Goal: Communication & Community: Answer question/provide support

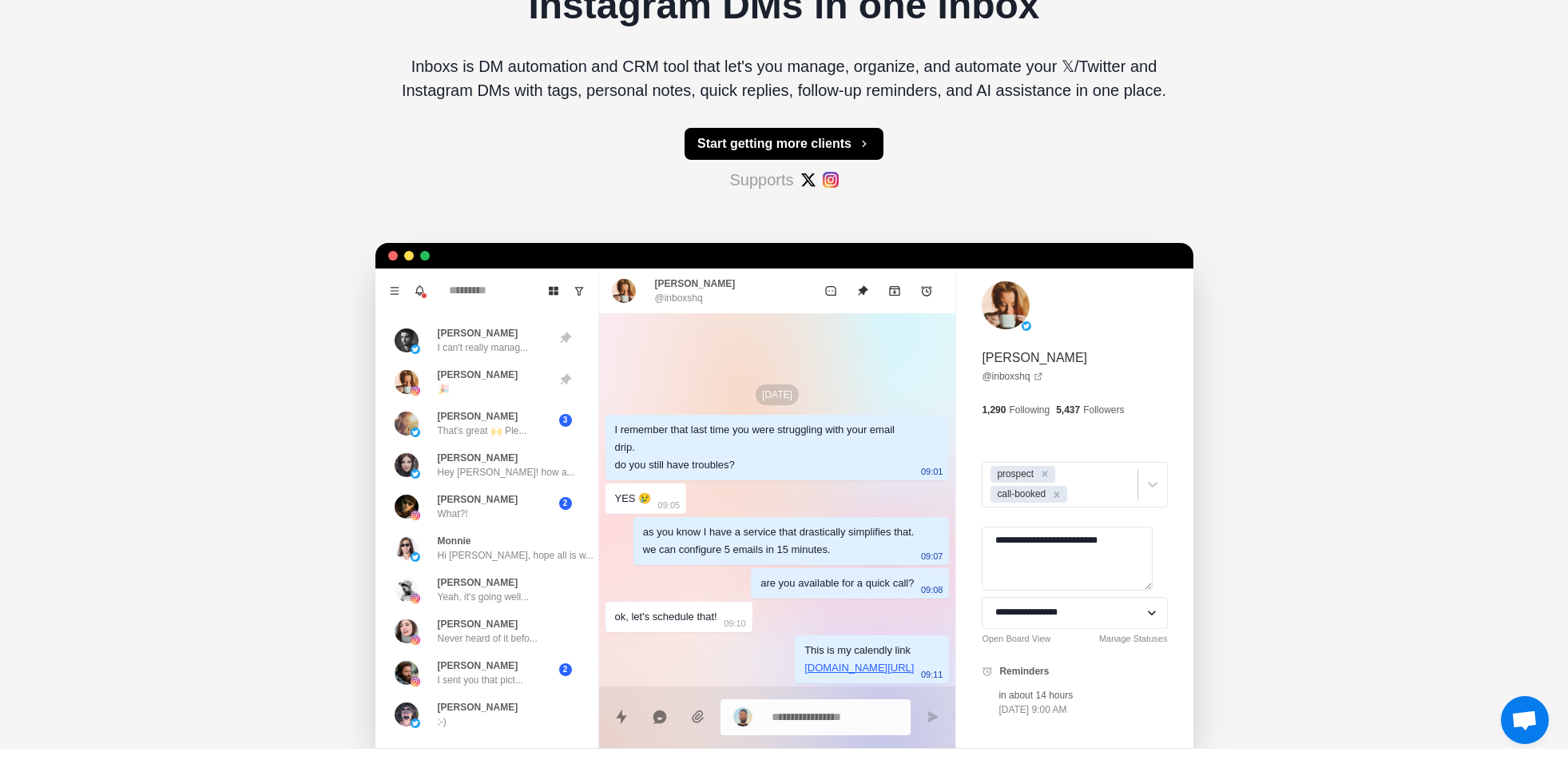
scroll to position [288, 0]
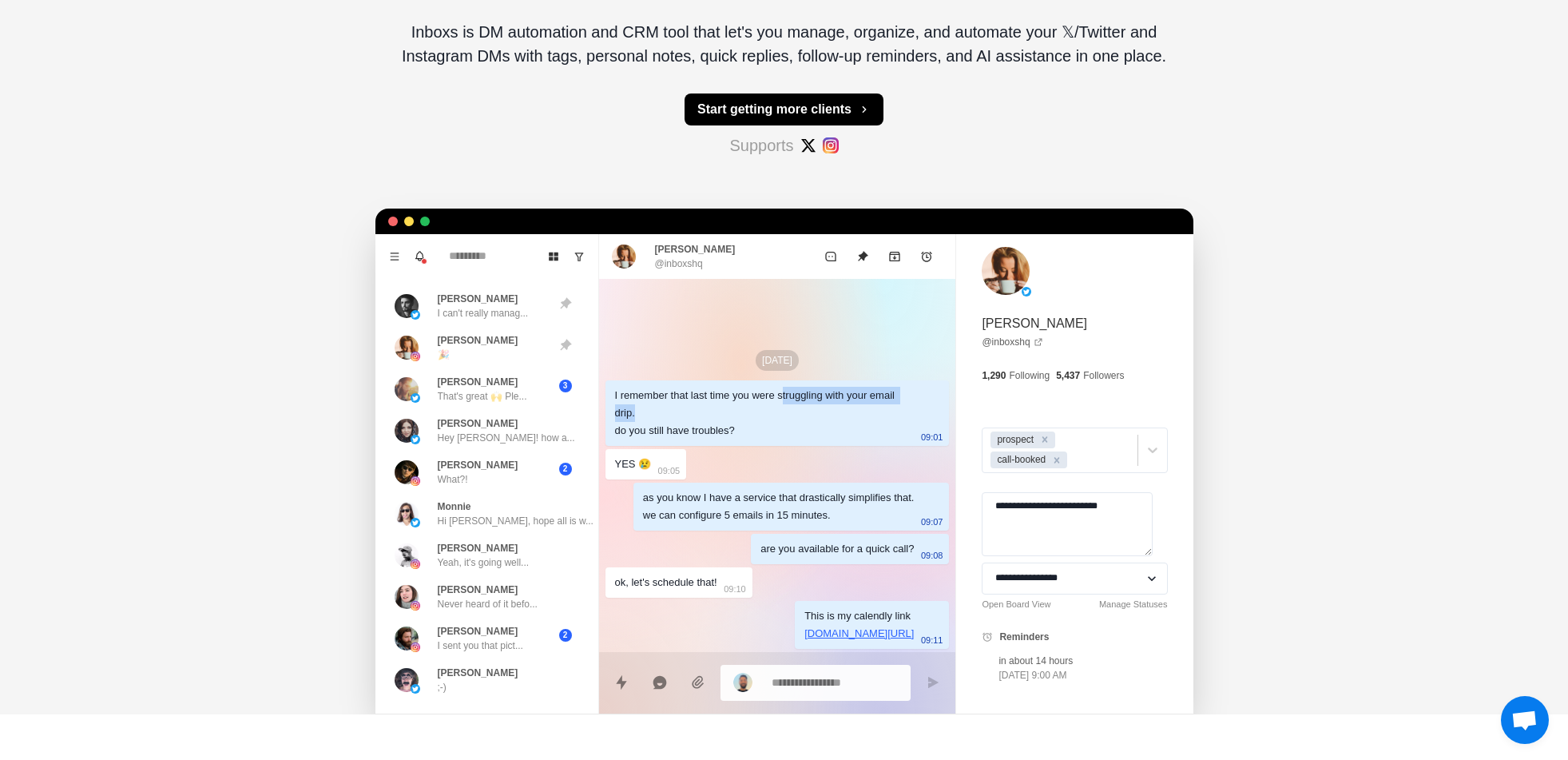
drag, startPoint x: 778, startPoint y: 391, endPoint x: 791, endPoint y: 419, distance: 30.9
click at [791, 419] on div "I remember that last time you were struggling with your email drip. do you stil…" at bounding box center [765, 413] width 300 height 53
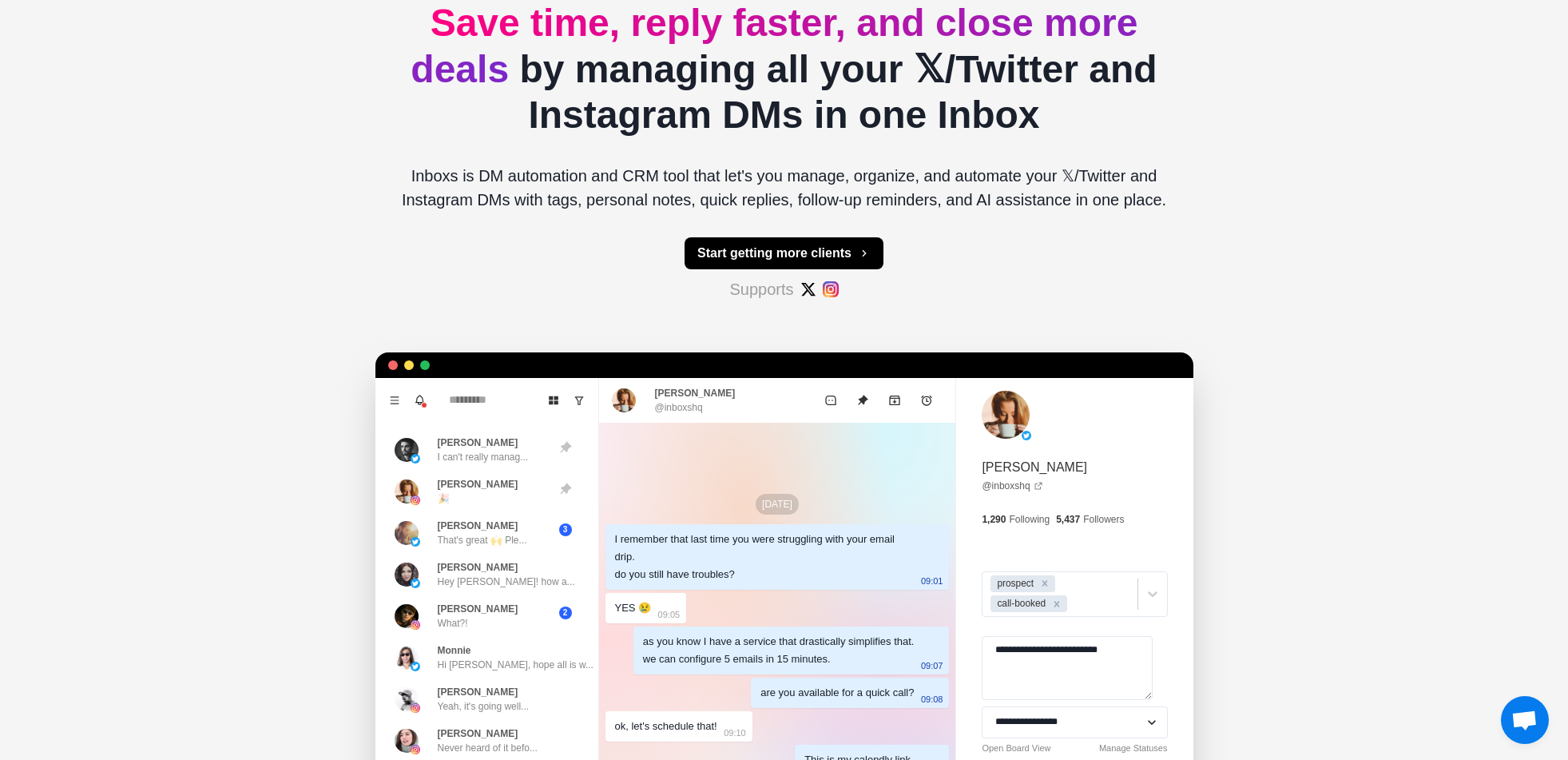
scroll to position [0, 0]
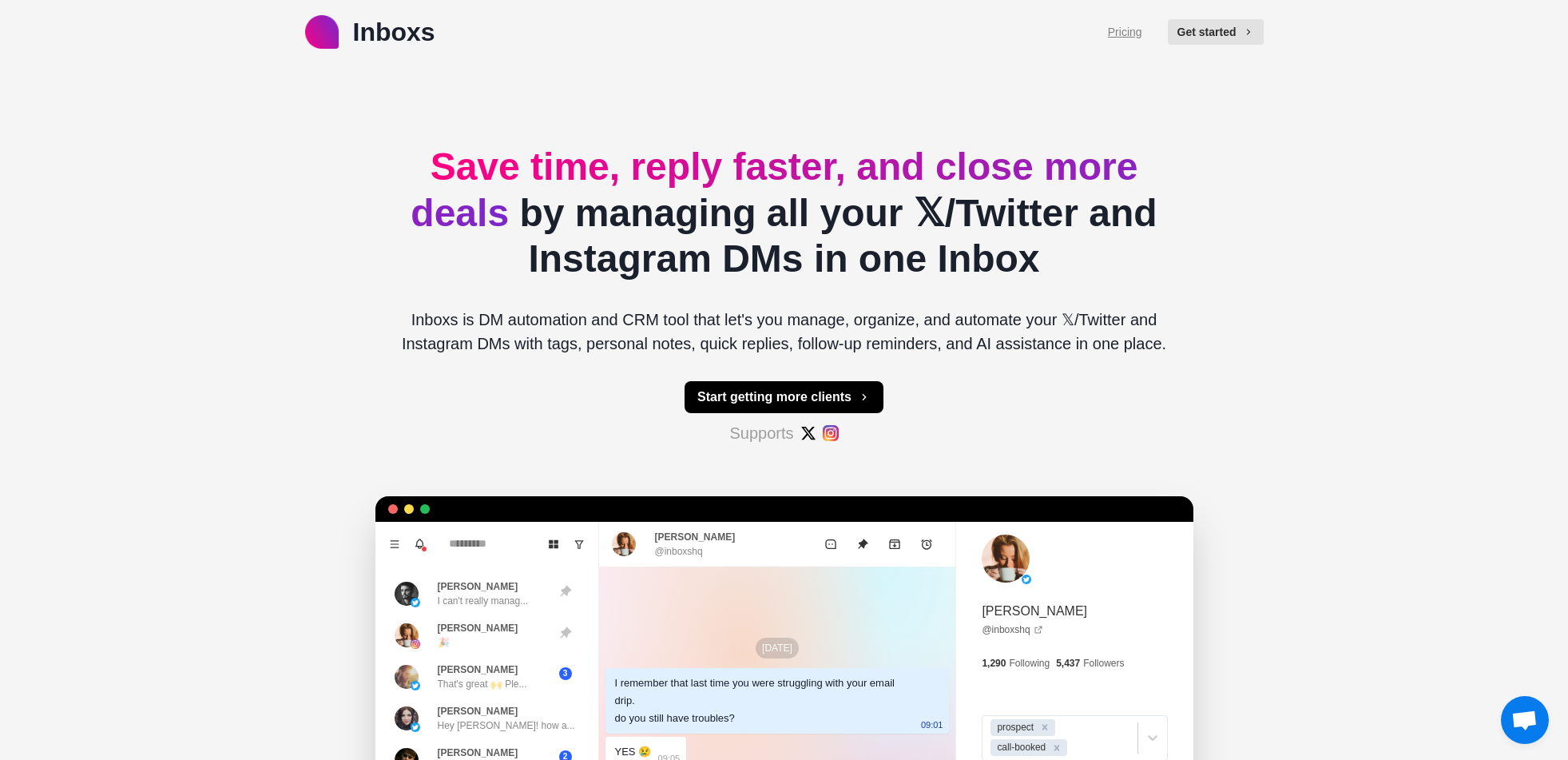
click at [1121, 33] on link "Pricing" at bounding box center [1125, 32] width 34 height 17
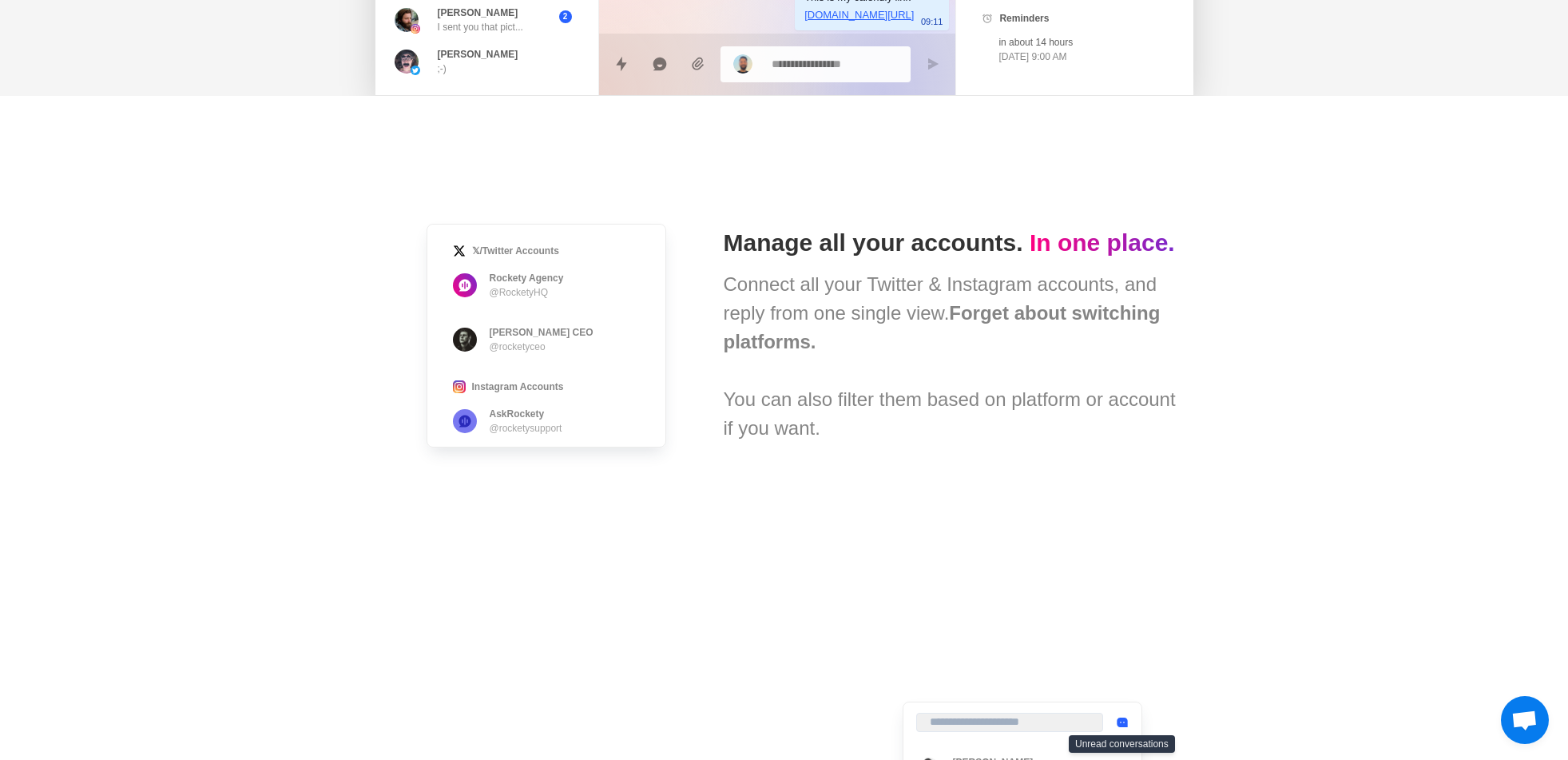
scroll to position [1006, 0]
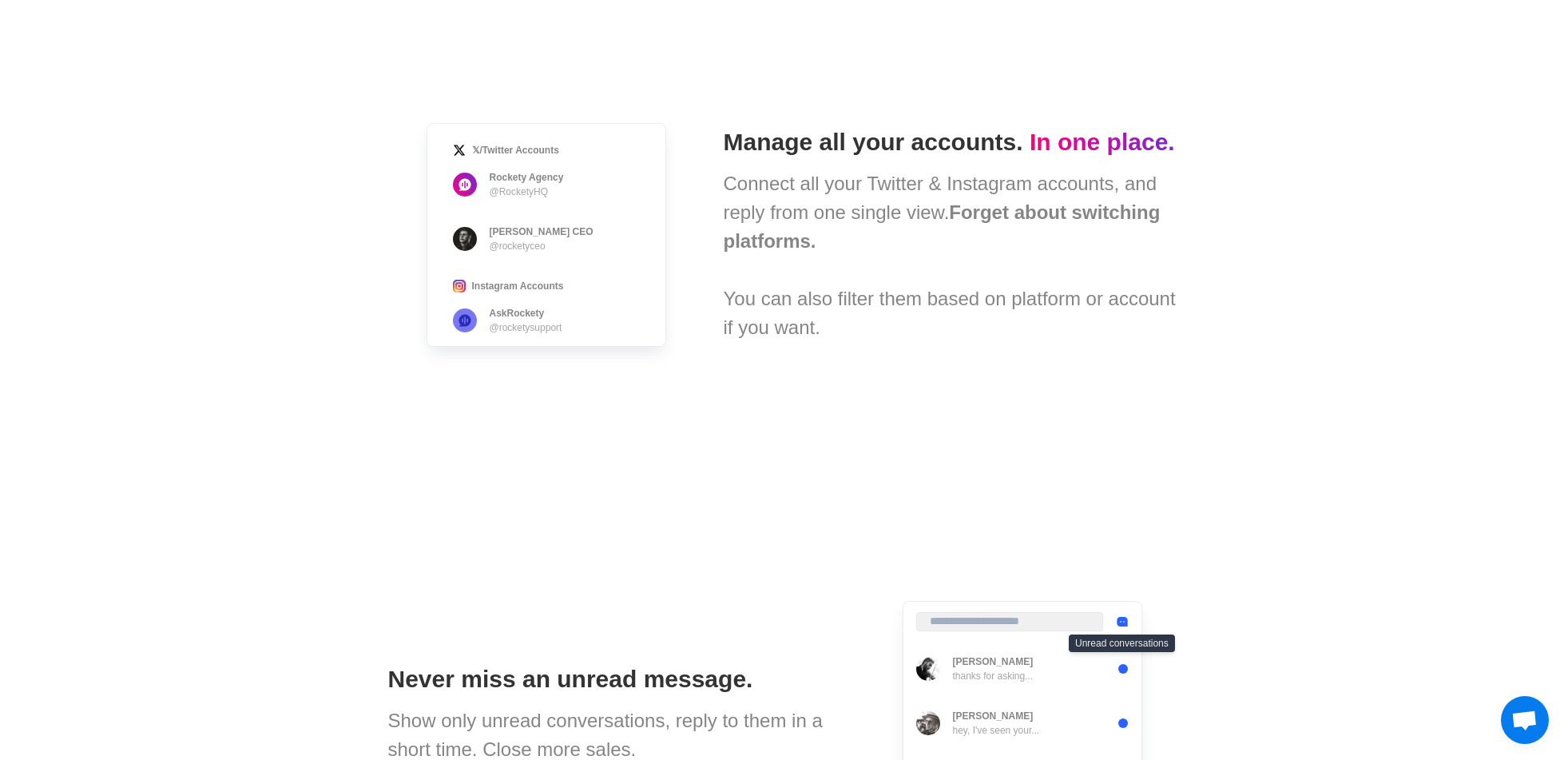
drag, startPoint x: 516, startPoint y: 187, endPoint x: 564, endPoint y: 275, distance: 100.2
click at [557, 270] on span "𝕏/Twitter Accounts Rockety Agency @RocketyHQ Matt Altman · Rockety CEO @rockety…" at bounding box center [546, 234] width 317 height 300
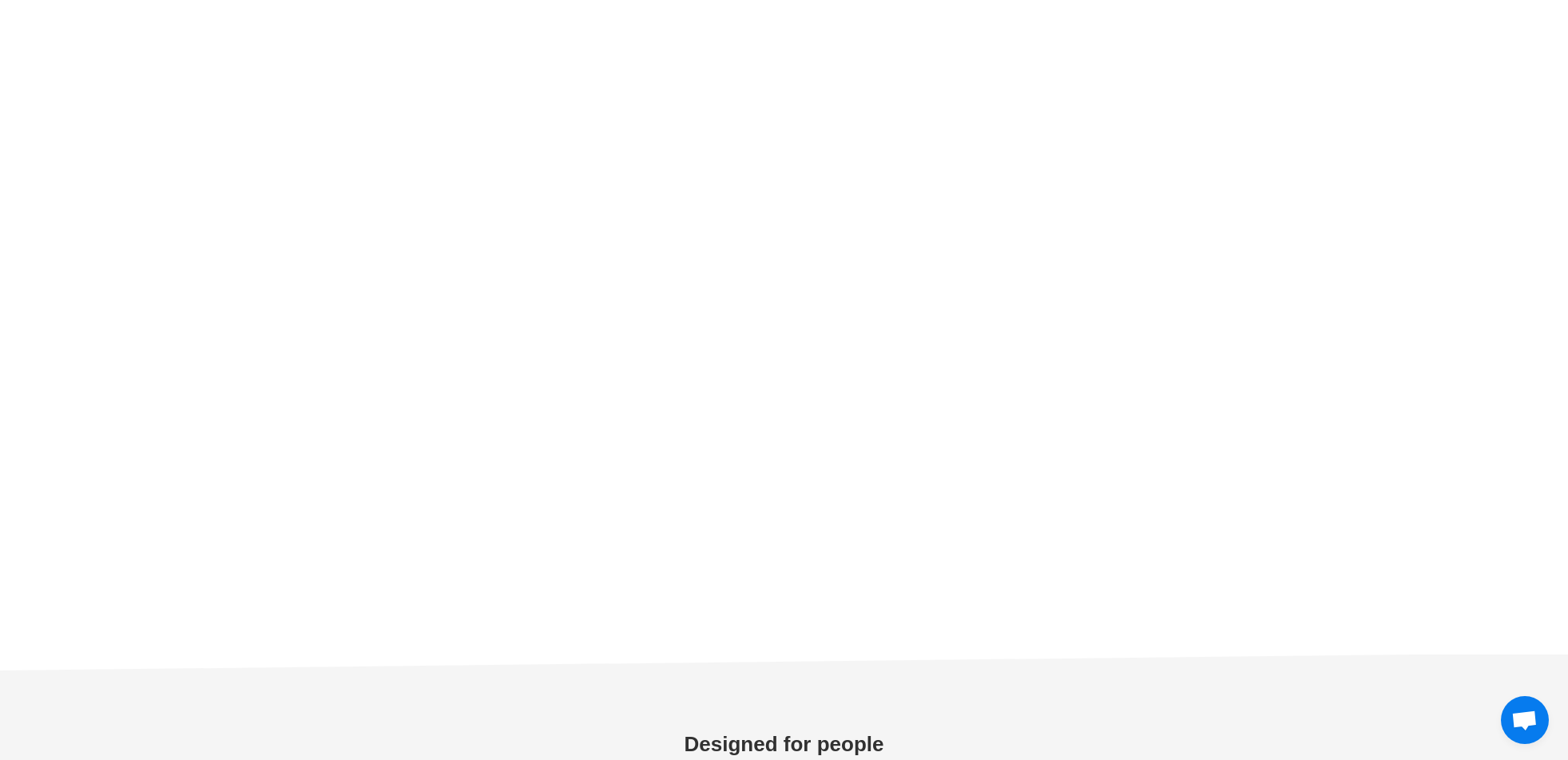
scroll to position [5177, 0]
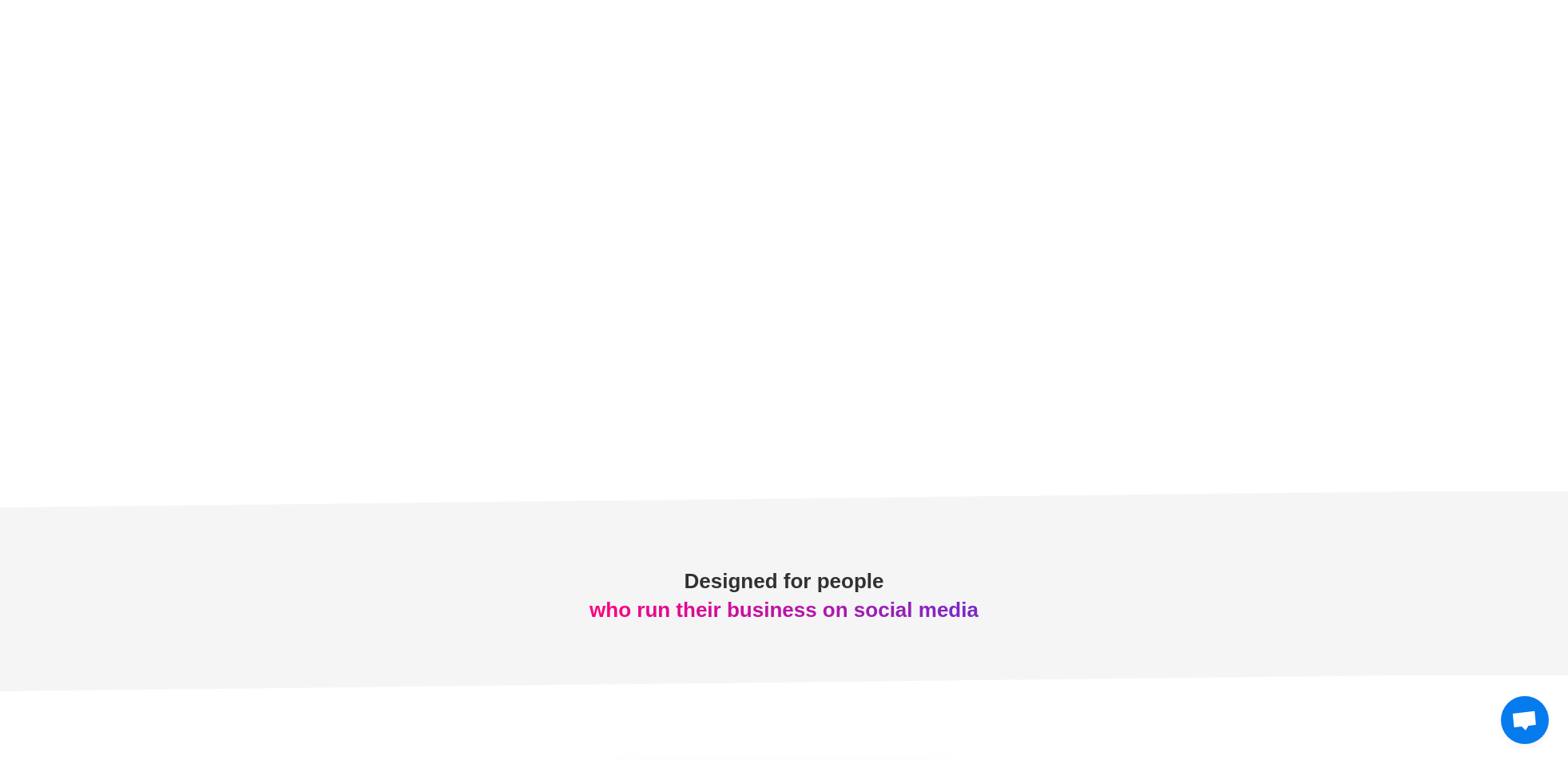
click at [1534, 728] on span "Open chat" at bounding box center [1524, 721] width 26 height 22
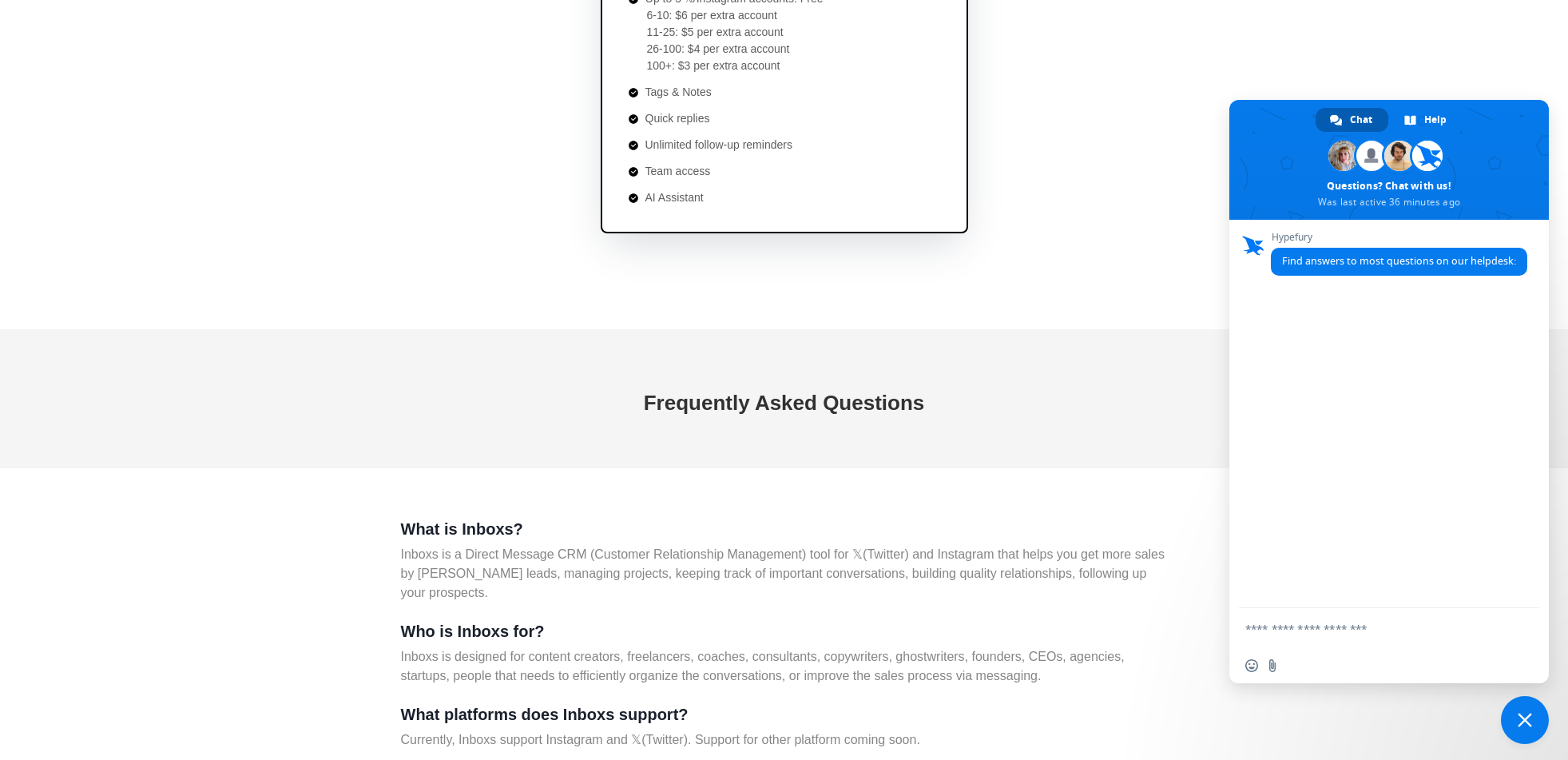
scroll to position [5751, 0]
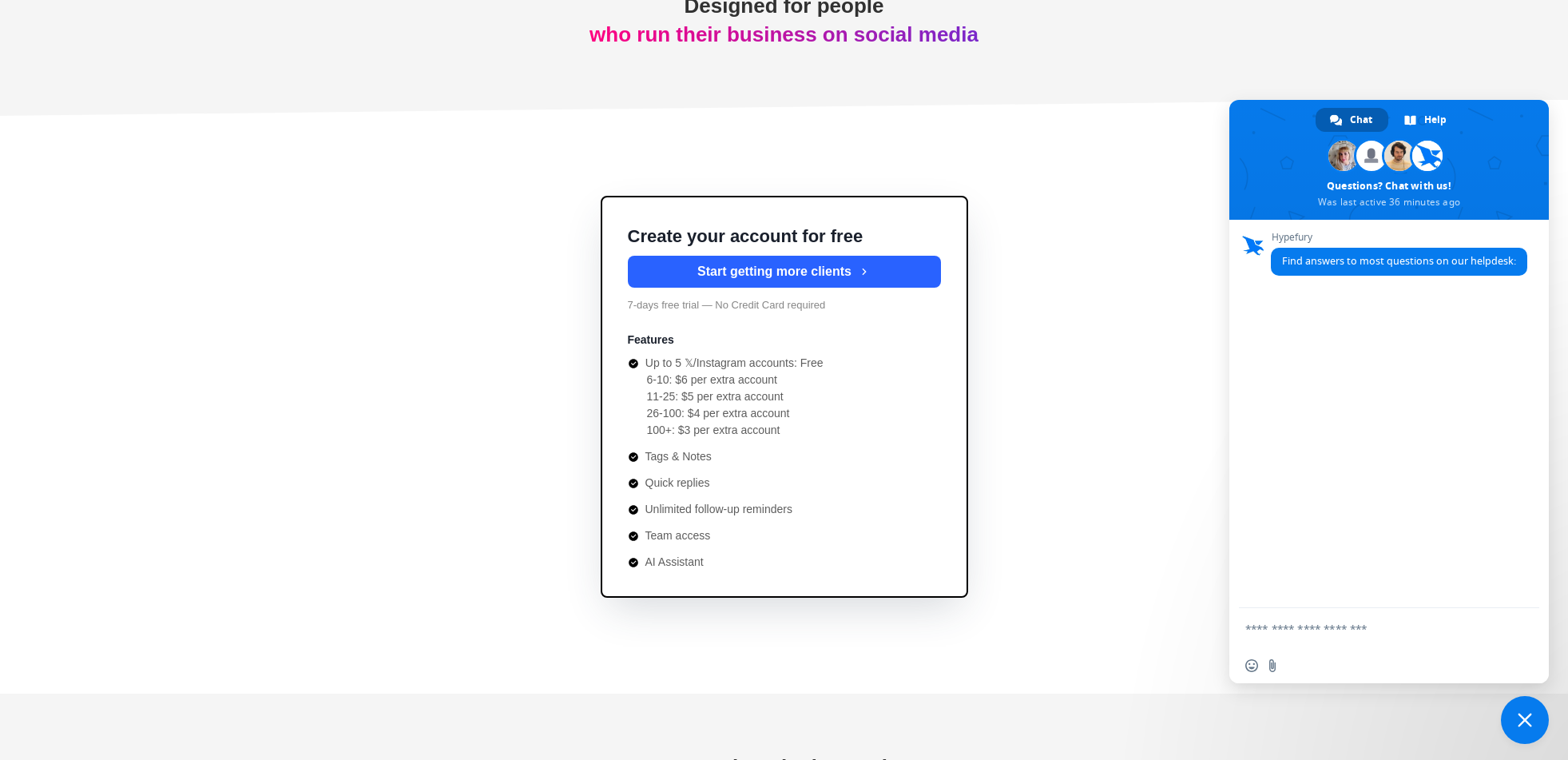
click at [1532, 706] on span "Close chat" at bounding box center [1524, 720] width 48 height 48
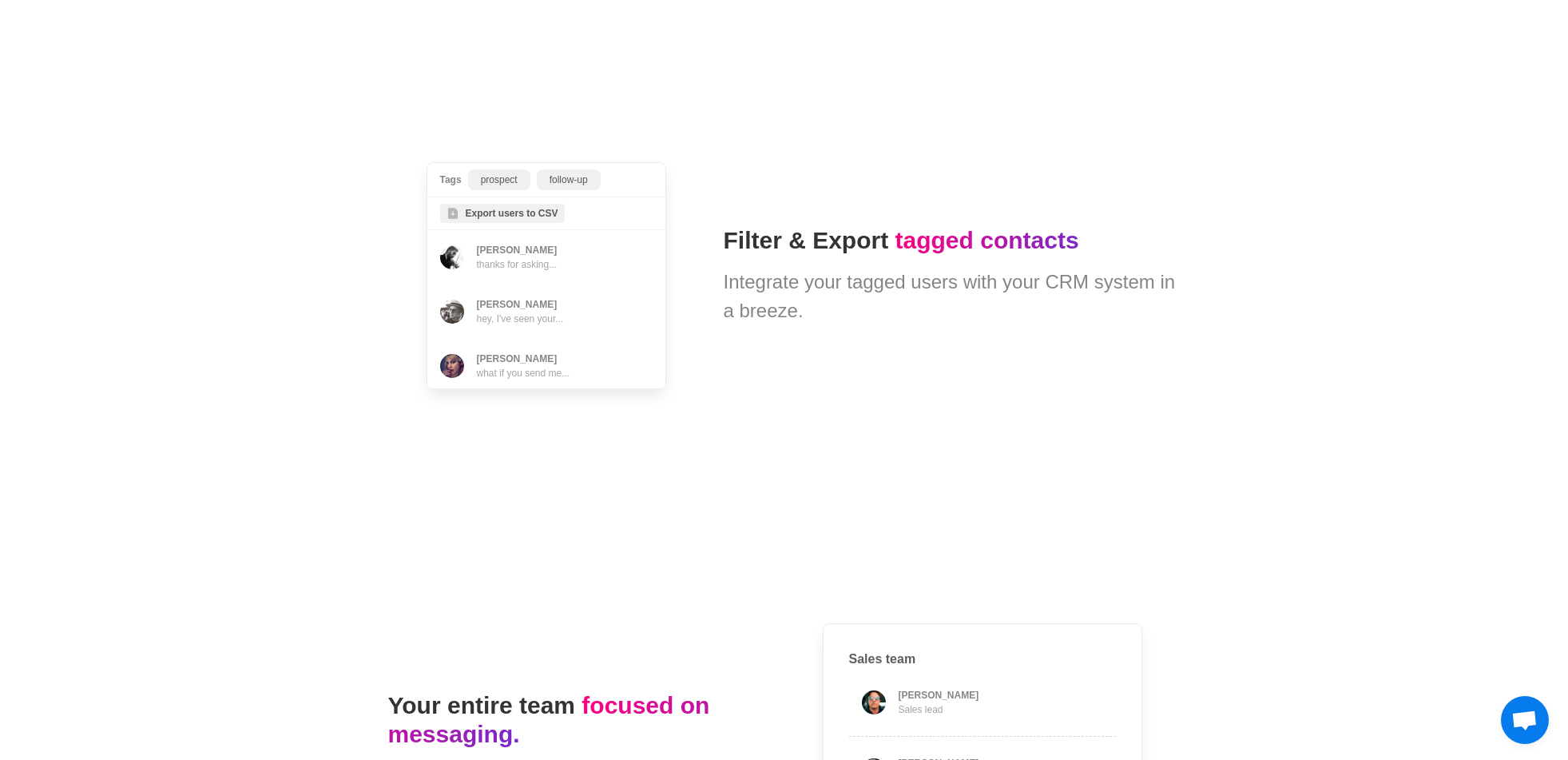
scroll to position [4561, 0]
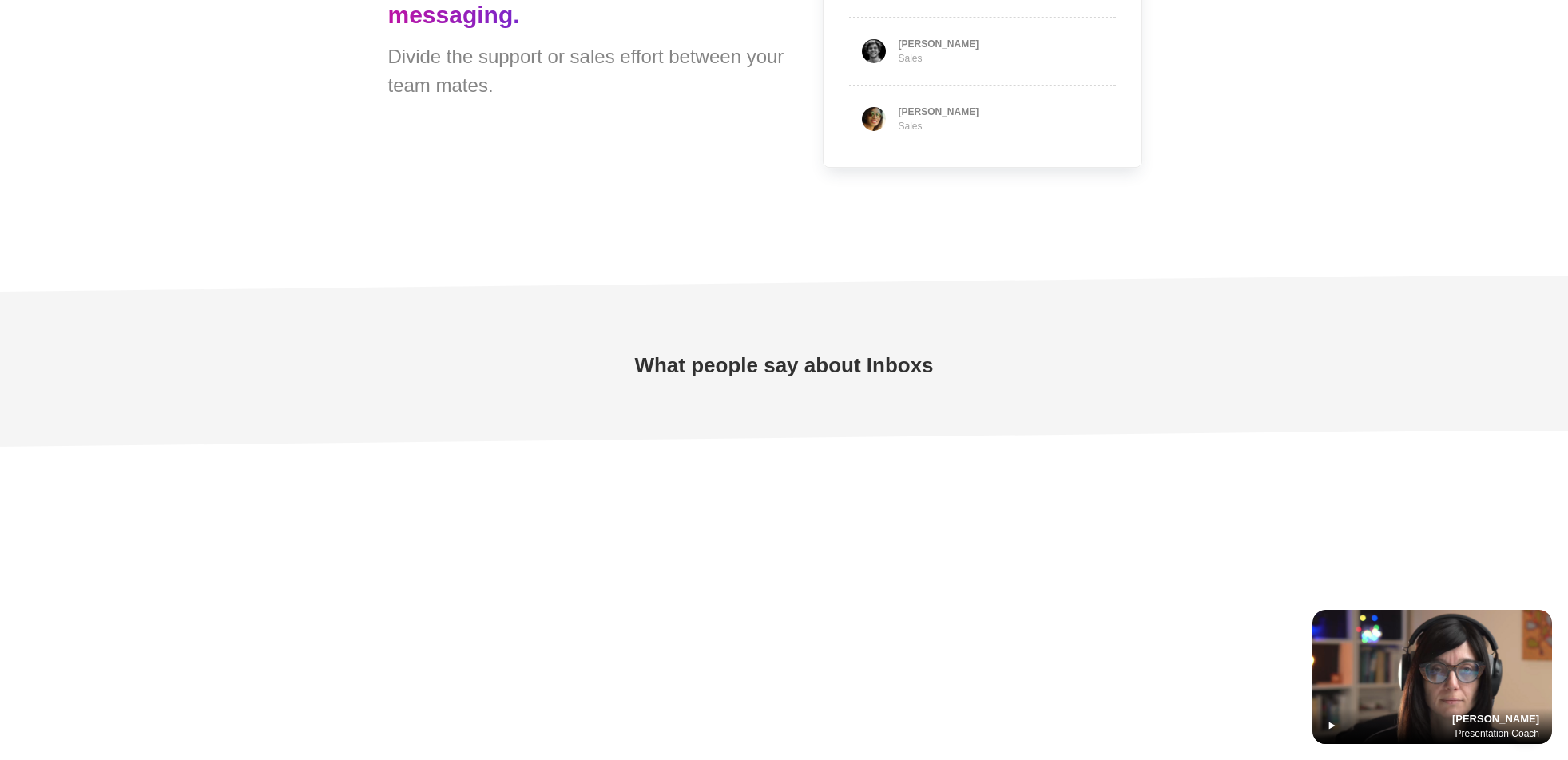
click at [1332, 729] on icon at bounding box center [1332, 726] width 13 height 13
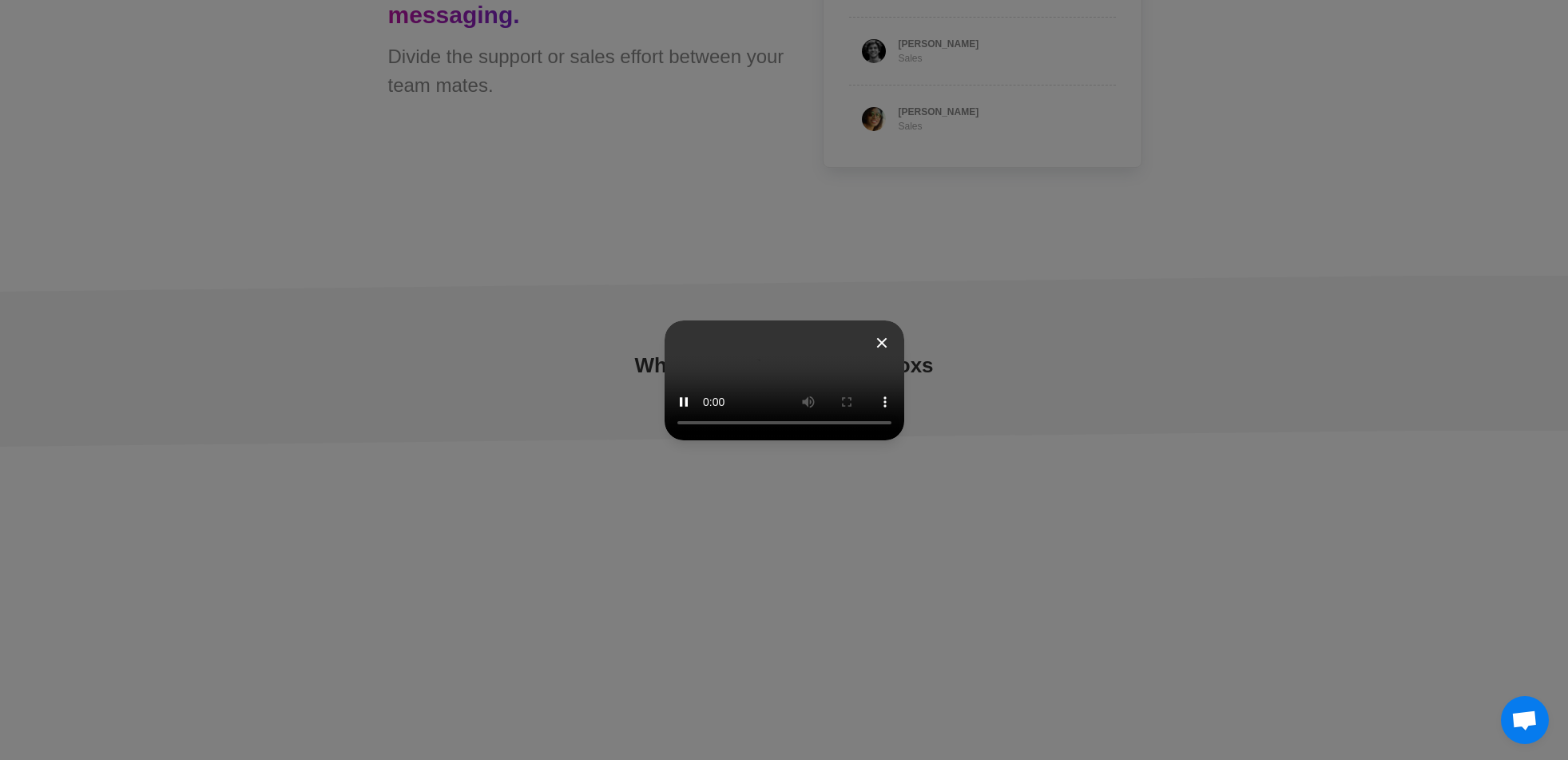
click at [1405, 461] on div at bounding box center [784, 380] width 1568 height 760
click at [891, 333] on icon at bounding box center [881, 343] width 19 height 19
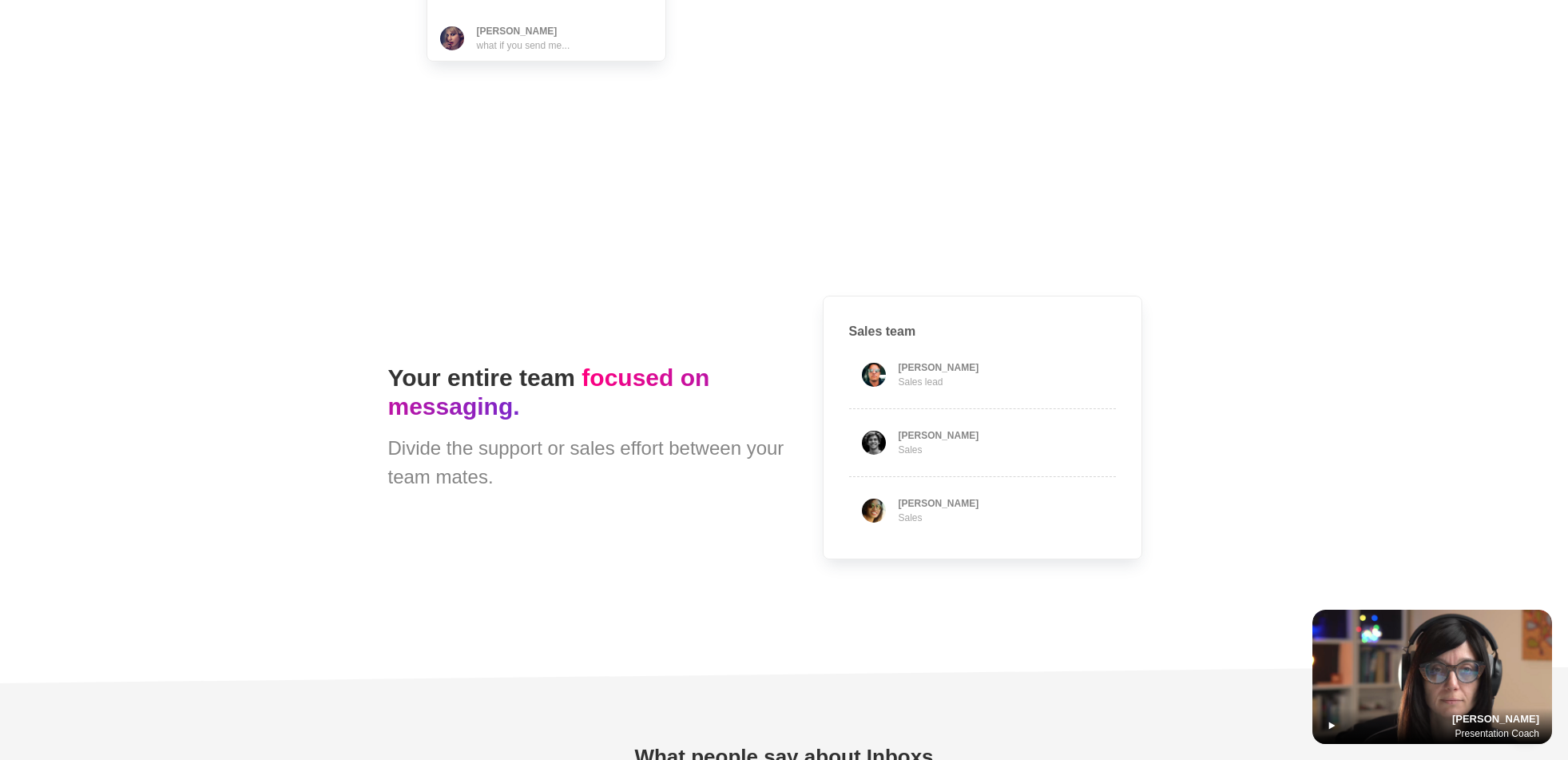
type textarea "*"
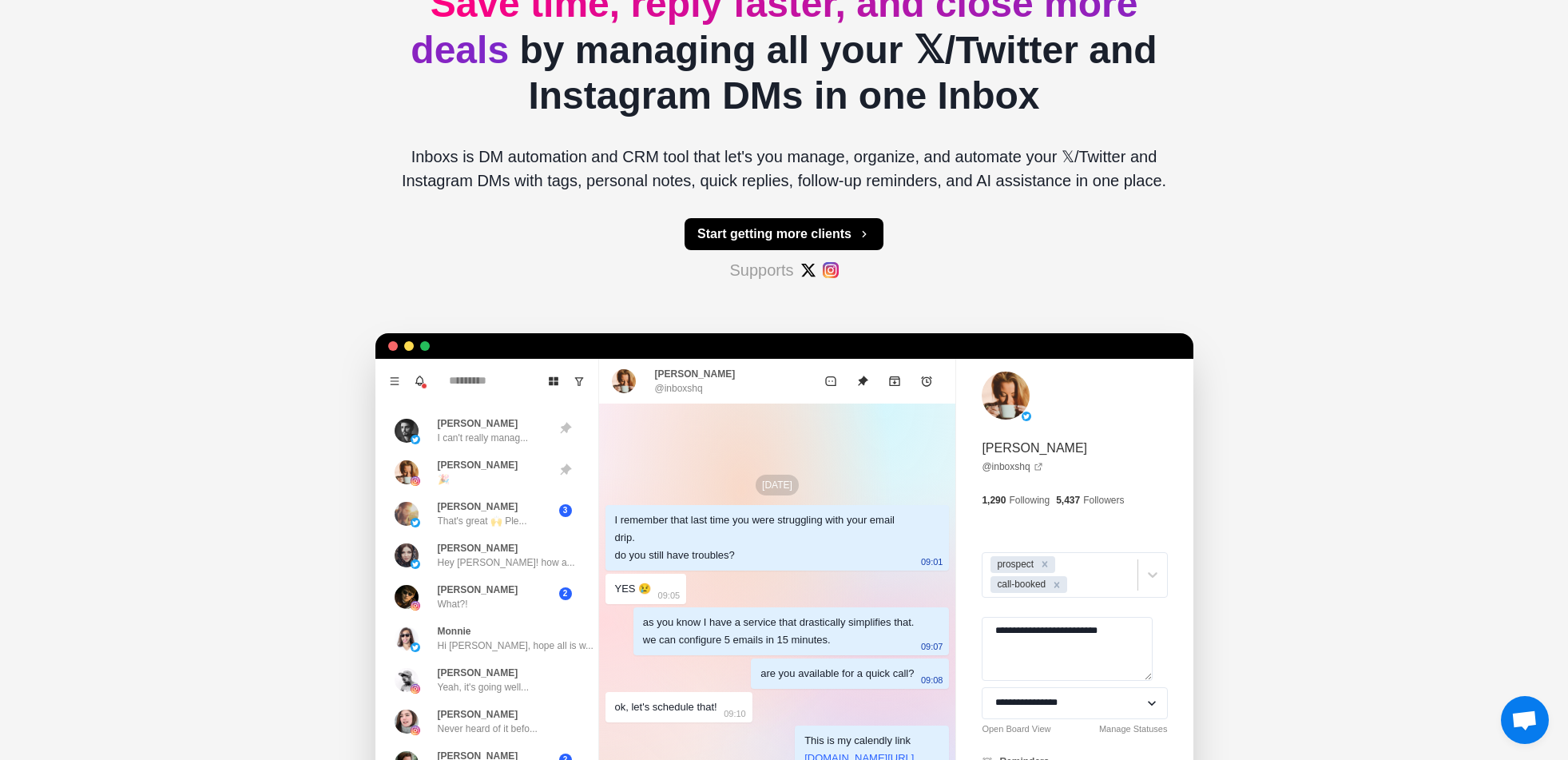
scroll to position [288, 0]
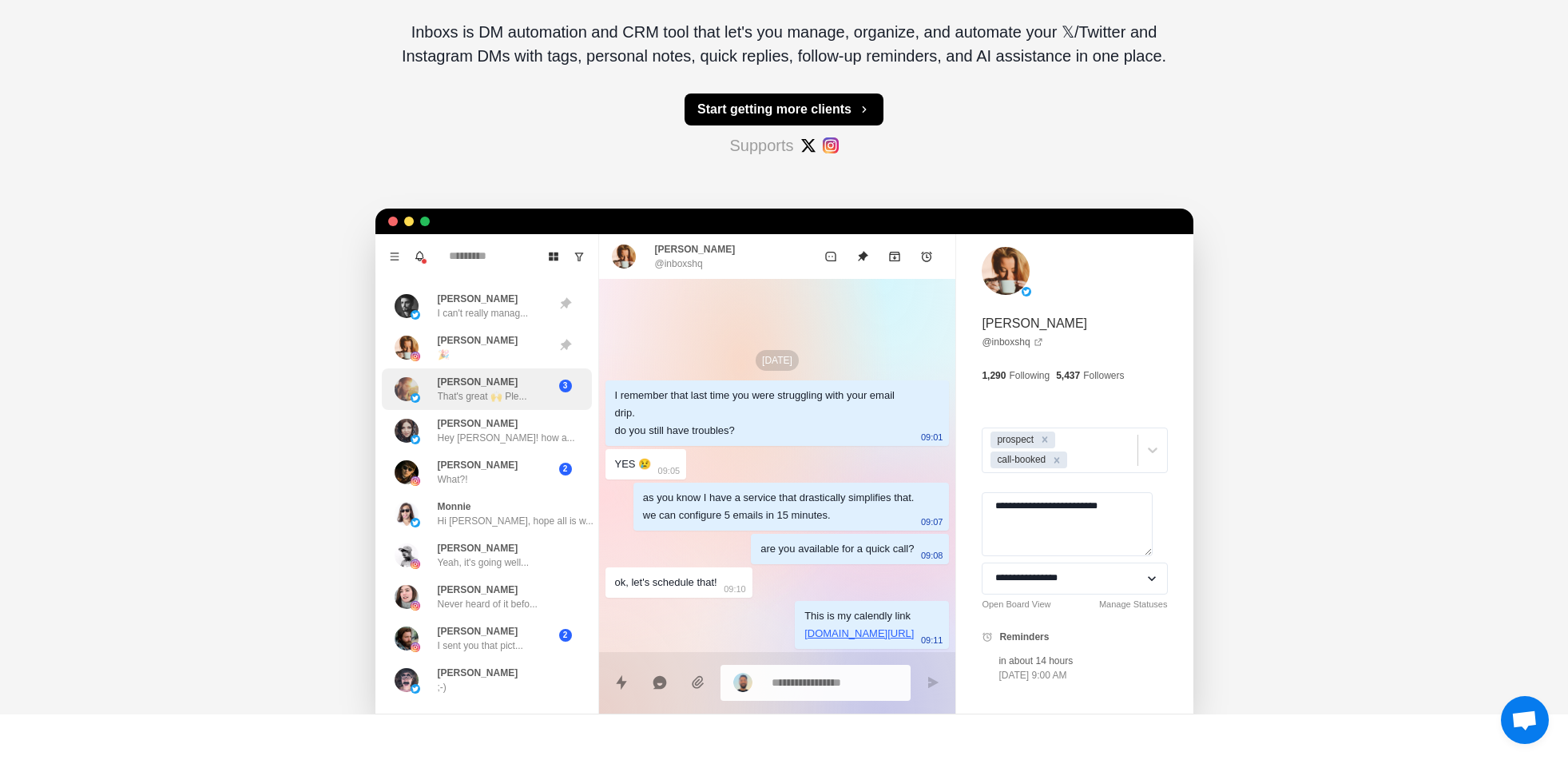
click at [522, 397] on p "That's great 🙌 Ple..." at bounding box center [482, 396] width 90 height 15
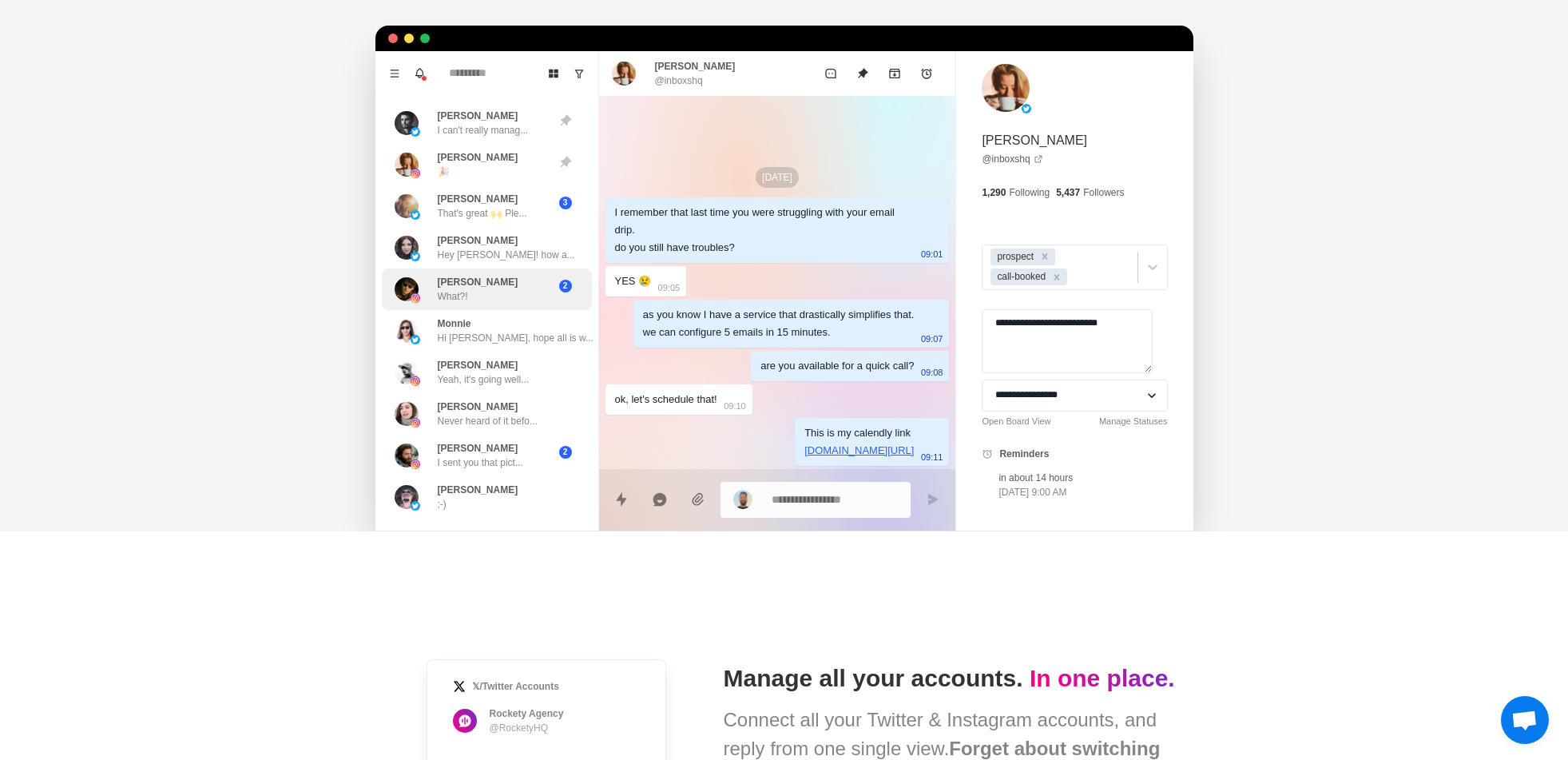
scroll to position [431, 0]
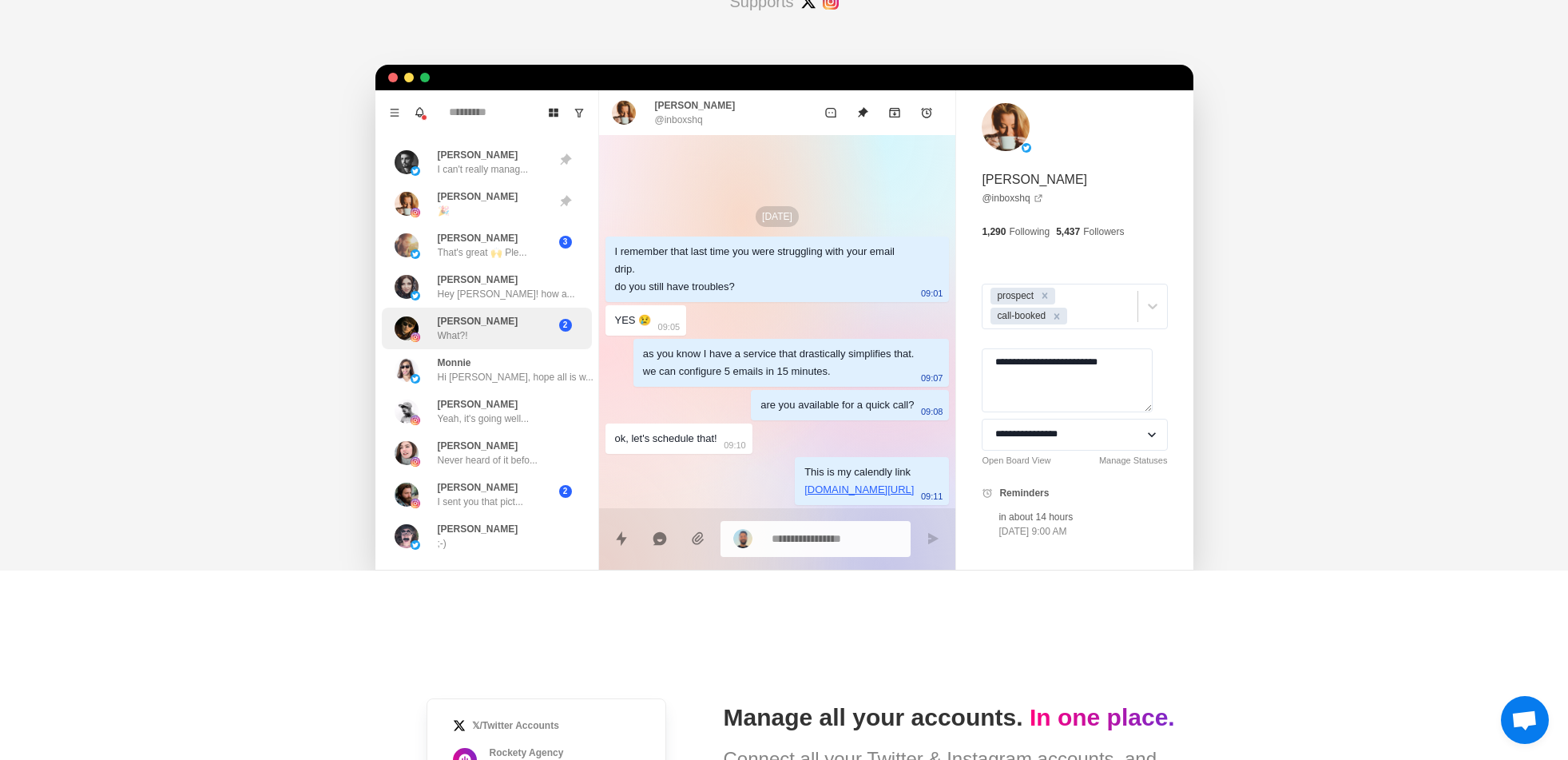
click at [521, 328] on div "Kim What?!" at bounding box center [469, 328] width 151 height 29
click at [516, 363] on div "Monnie Hi Luca, hope all is w..." at bounding box center [516, 369] width 156 height 29
click at [516, 243] on div "John Paul That's great 🙌 Ple..." at bounding box center [482, 244] width 90 height 29
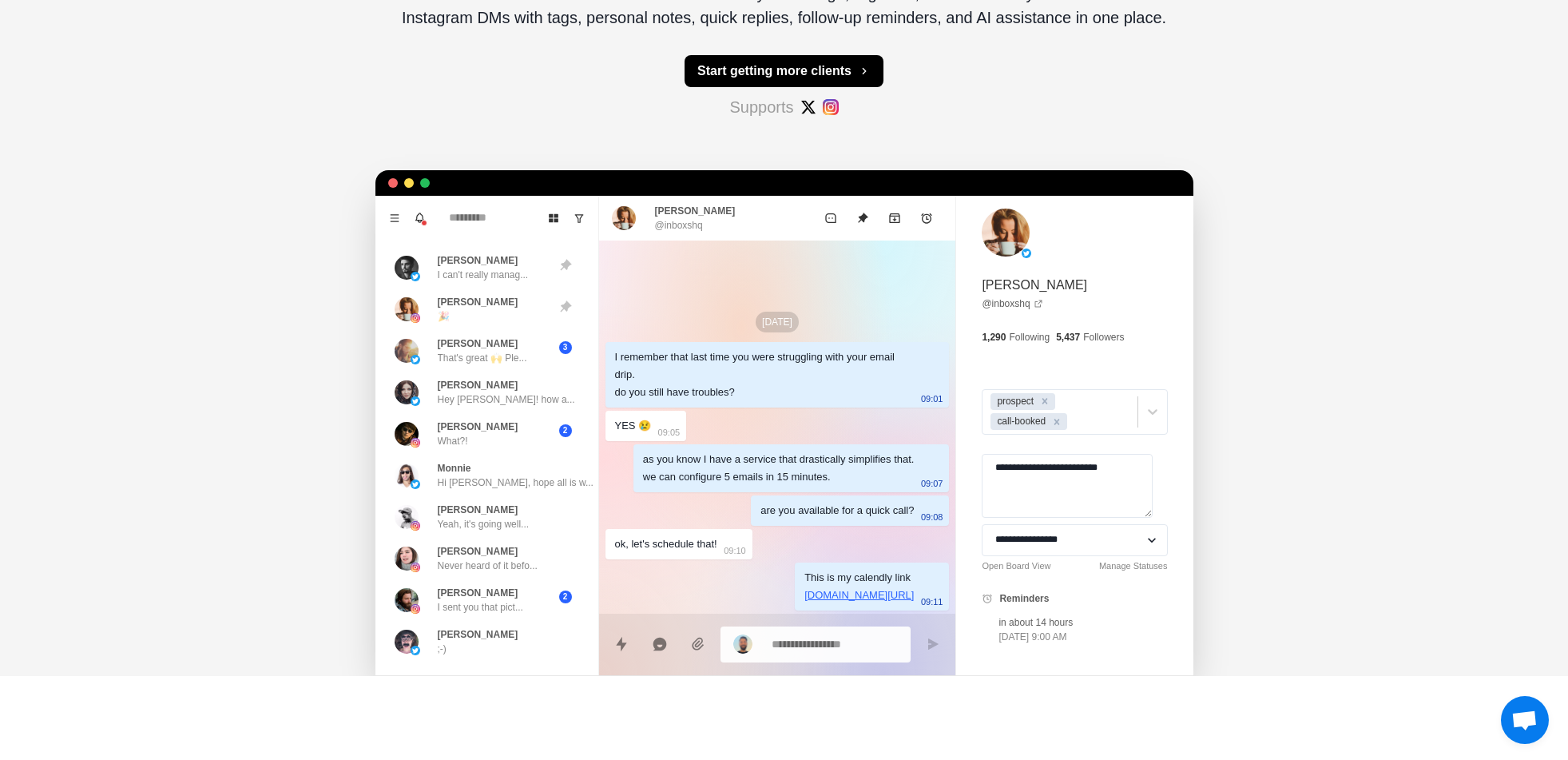
scroll to position [143, 0]
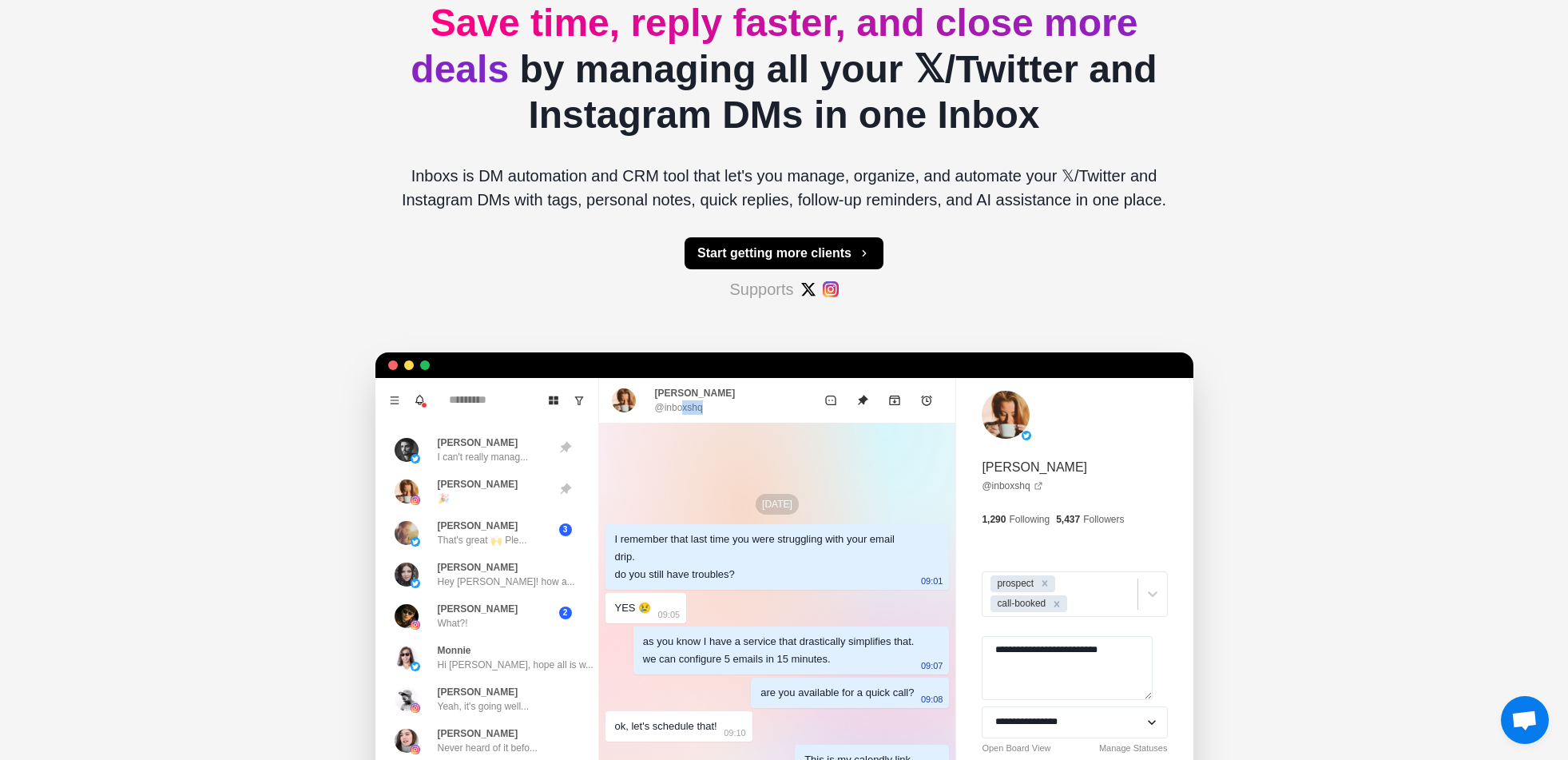
drag, startPoint x: 678, startPoint y: 403, endPoint x: 697, endPoint y: 430, distance: 33.0
click at [697, 430] on div "Sarah Olon @inboxshq Oct 1 I remember that last time you were struggling with y…" at bounding box center [778, 617] width 357 height 480
click at [697, 430] on div "Oct 1 I remember that last time you were struggling with your email drip. do yo…" at bounding box center [778, 639] width 357 height 434
click at [1049, 588] on icon "Remove prospect" at bounding box center [1045, 583] width 11 height 11
click at [1059, 589] on icon "Remove call-booked" at bounding box center [1057, 586] width 11 height 11
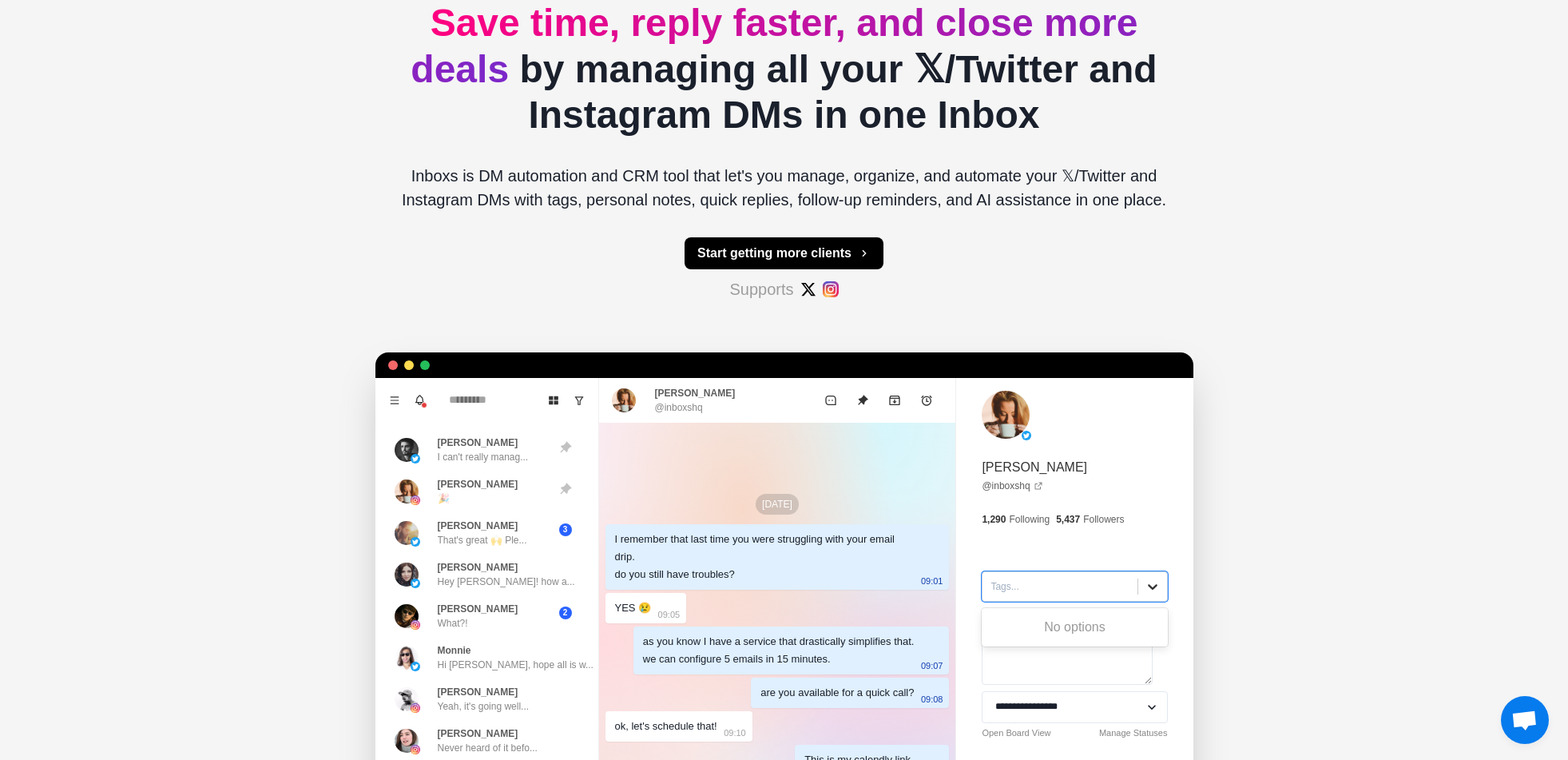
click at [1145, 580] on icon at bounding box center [1152, 586] width 16 height 16
click at [1081, 621] on div "No options" at bounding box center [1075, 627] width 185 height 32
click at [1040, 586] on div at bounding box center [1059, 586] width 138 height 18
type input "***"
click at [1011, 621] on div "Create "tes"" at bounding box center [1075, 624] width 185 height 27
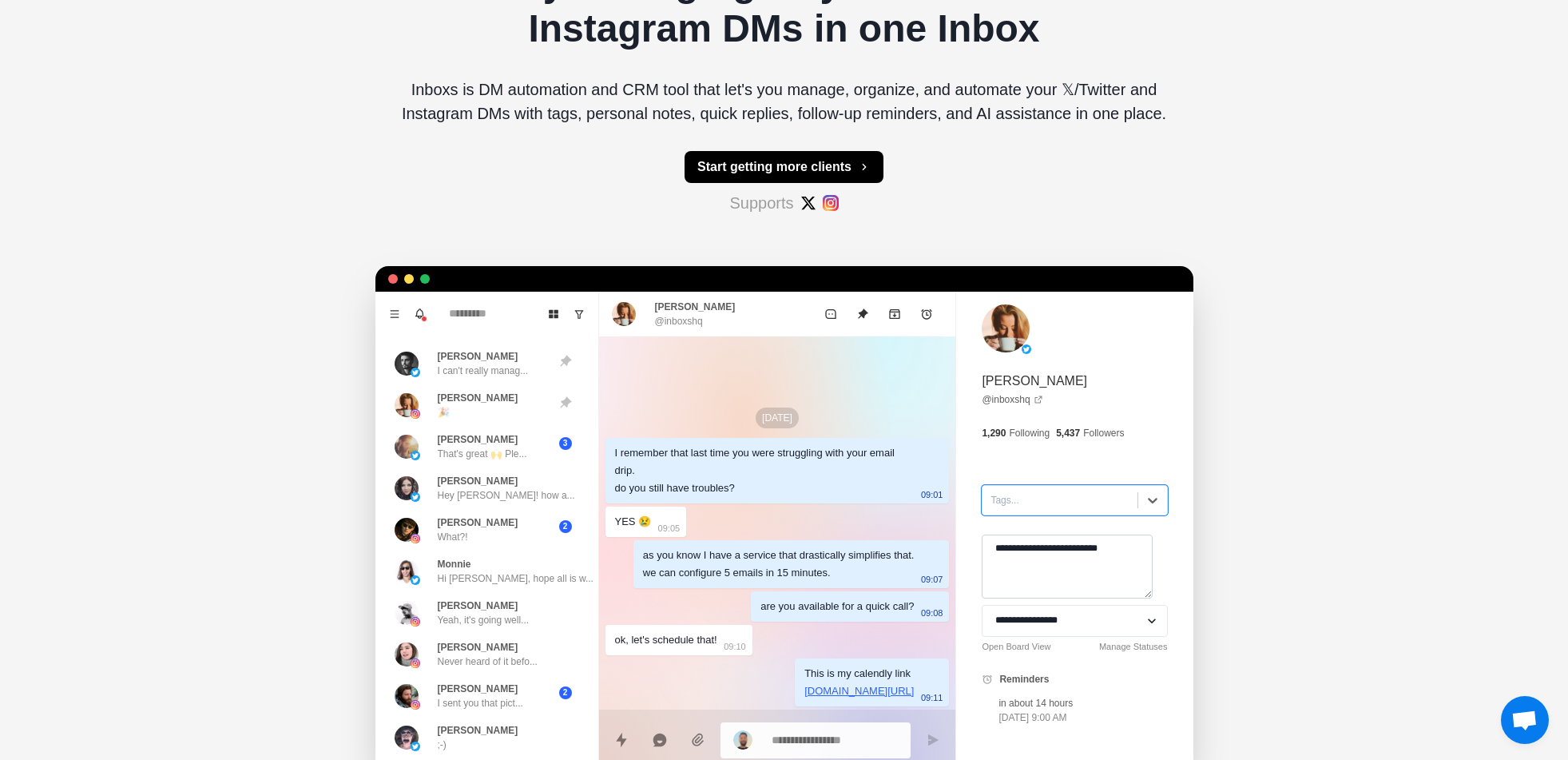
scroll to position [288, 0]
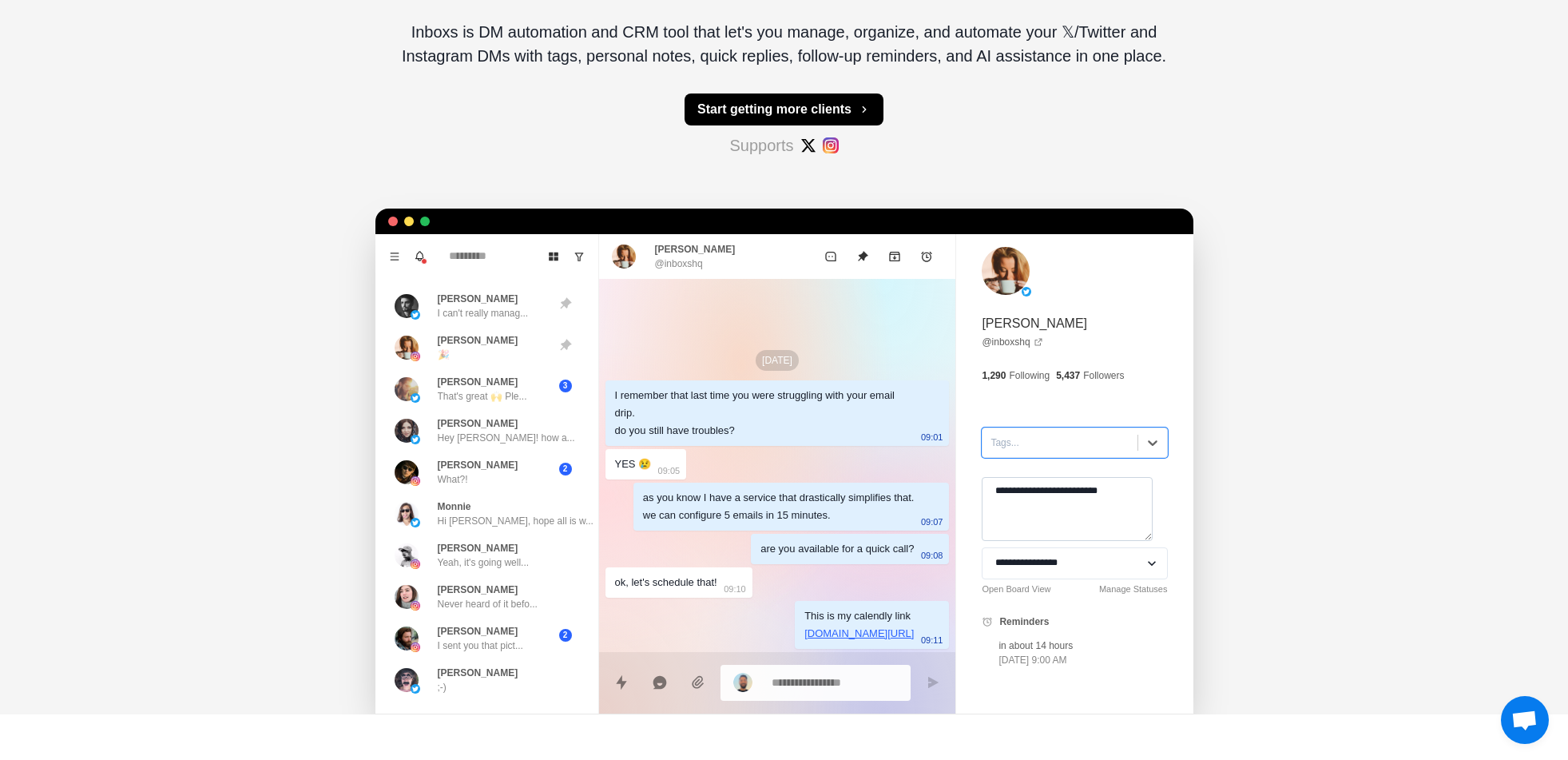
click at [1054, 516] on textarea "**********" at bounding box center [1067, 508] width 171 height 64
type textarea "**********"
select select
click at [984, 547] on select "**********" at bounding box center [1075, 563] width 185 height 32
click at [500, 518] on p "Hi Luca, hope all is w..." at bounding box center [516, 521] width 156 height 15
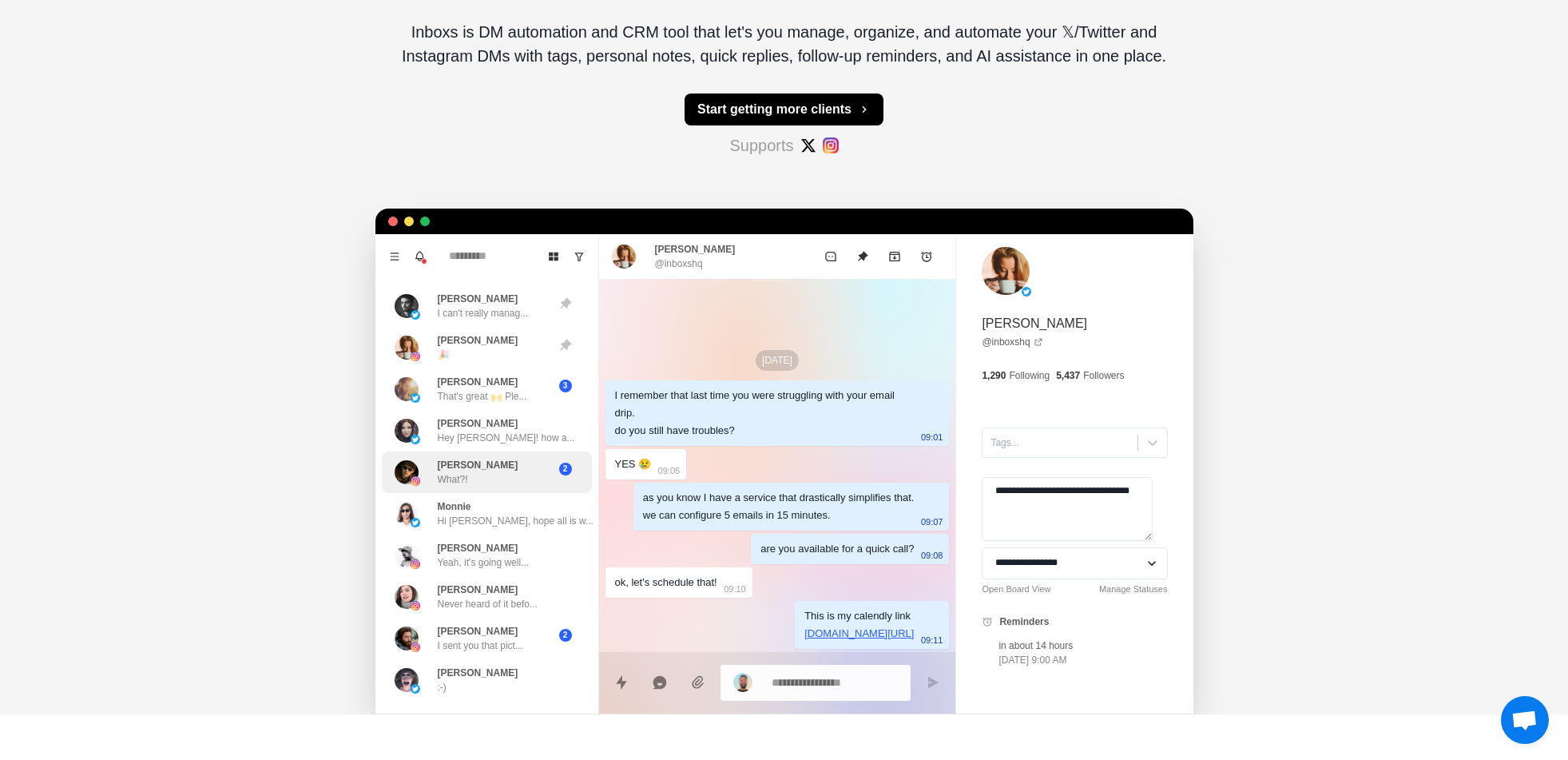
click at [510, 476] on div "Kim What?!" at bounding box center [469, 471] width 151 height 29
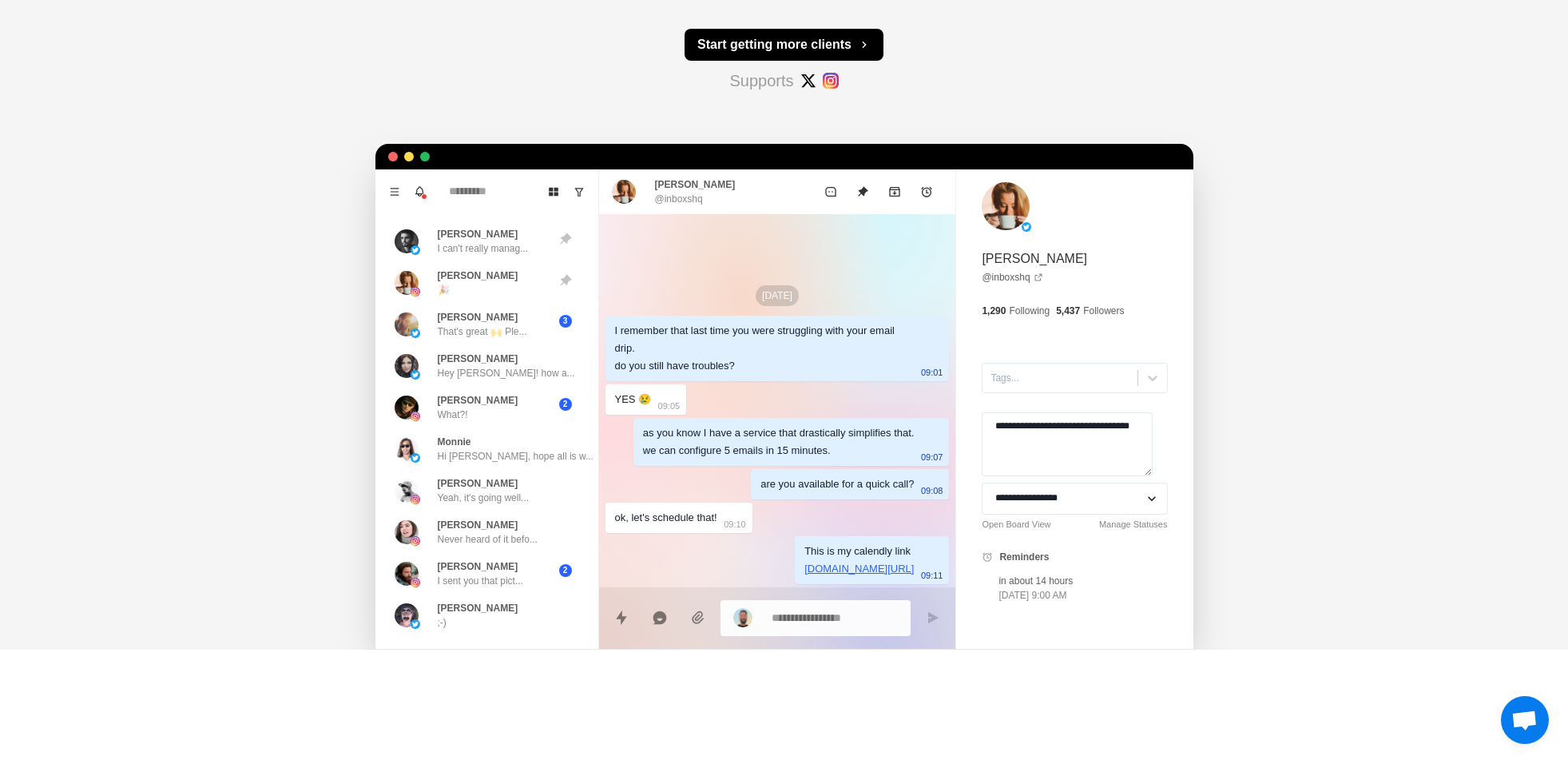
scroll to position [431, 0]
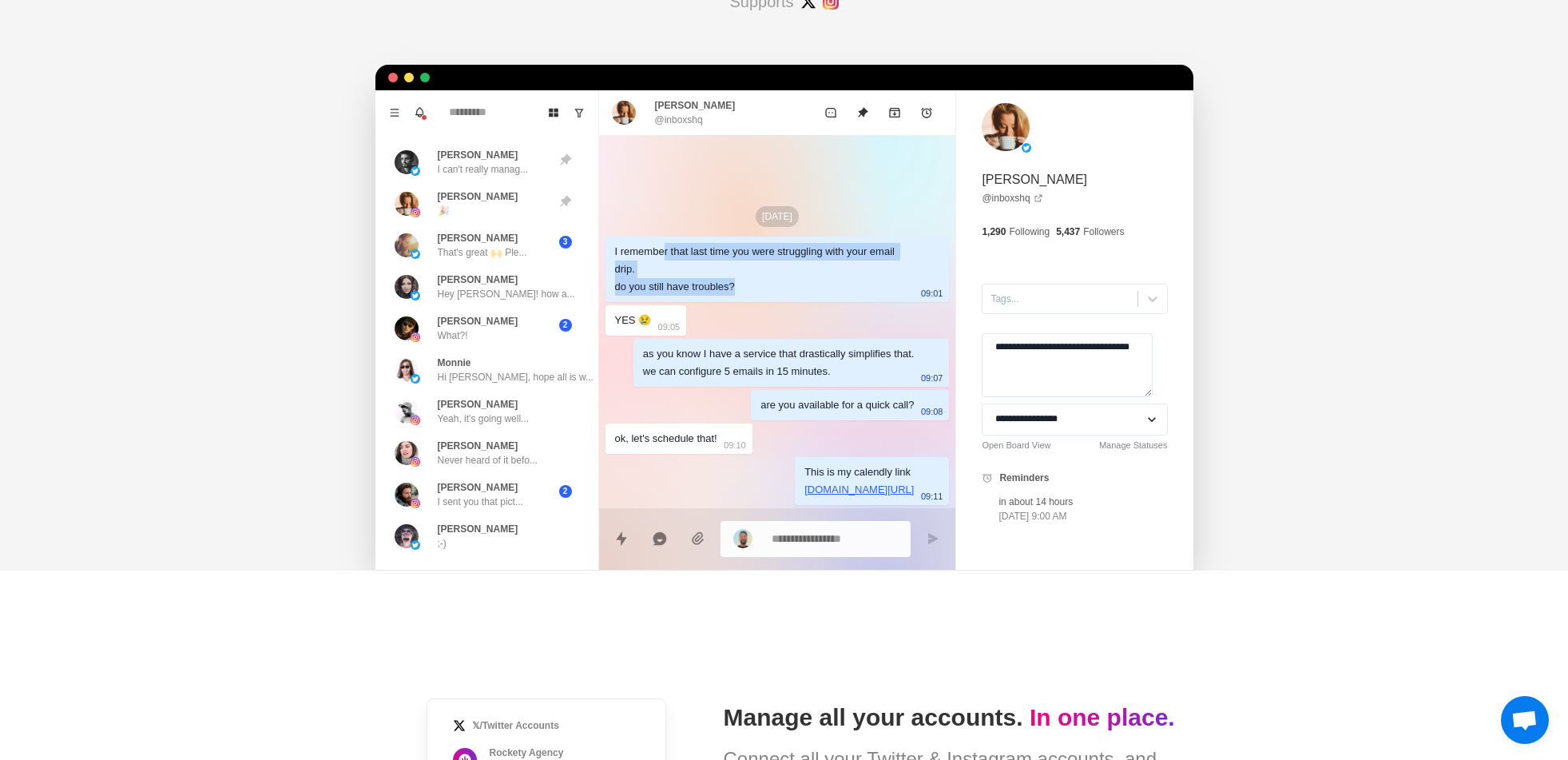
drag, startPoint x: 661, startPoint y: 254, endPoint x: 790, endPoint y: 340, distance: 155.0
click at [736, 314] on div "Oct 1 I remember that last time you were struggling with your email drip. do yo…" at bounding box center [778, 352] width 357 height 434
click at [792, 345] on div "as you know I have a service that drastically simplifies that. we can configure…" at bounding box center [778, 363] width 271 height 35
click at [852, 492] on p "calendly.com/book-a-call" at bounding box center [859, 489] width 109 height 18
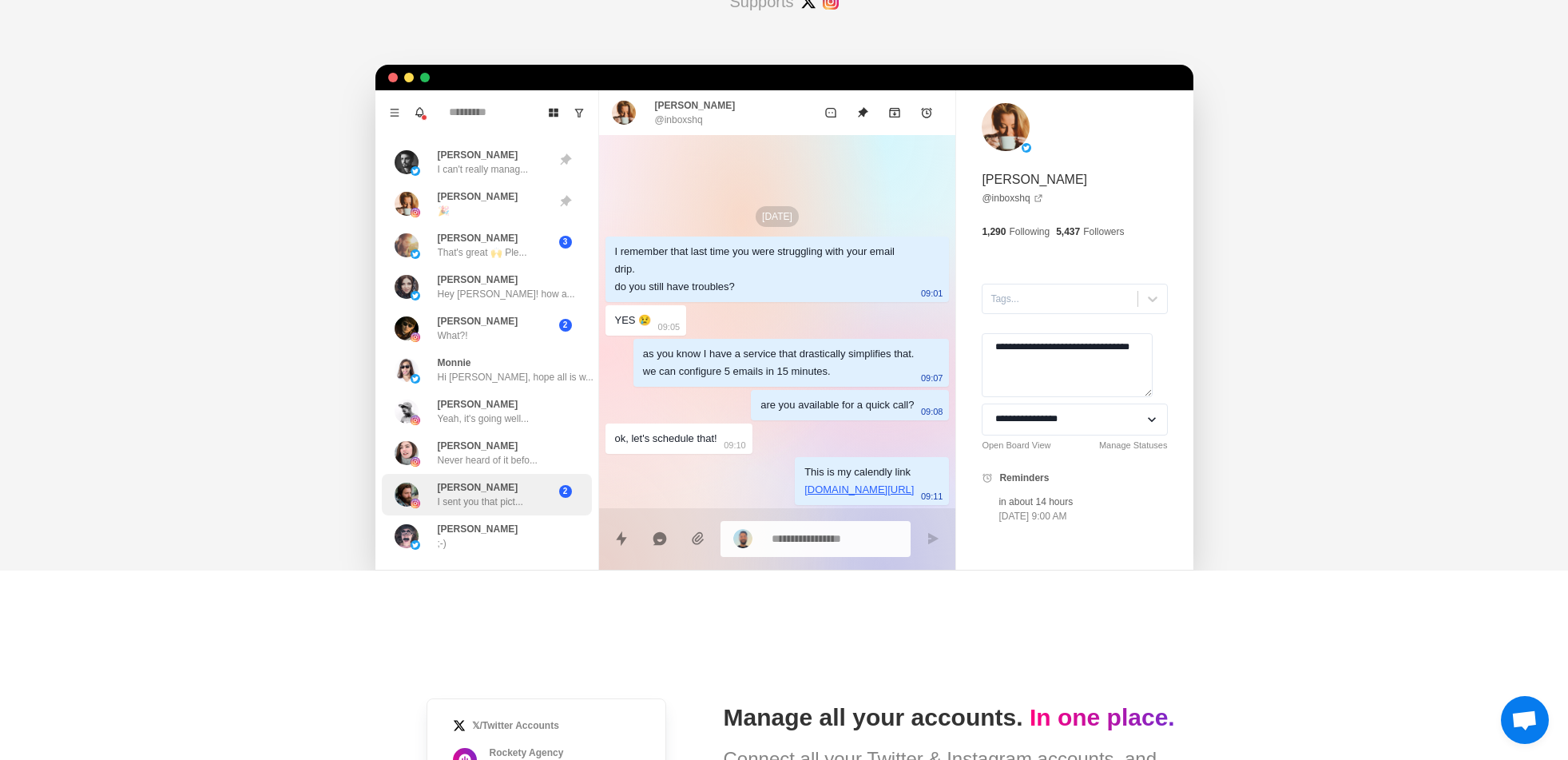
click at [513, 504] on p "I sent you that pict..." at bounding box center [480, 502] width 85 height 15
click at [510, 440] on div "Monica Never heard of it befo..." at bounding box center [488, 453] width 100 height 29
click at [614, 543] on icon "Quick replies" at bounding box center [621, 538] width 16 height 16
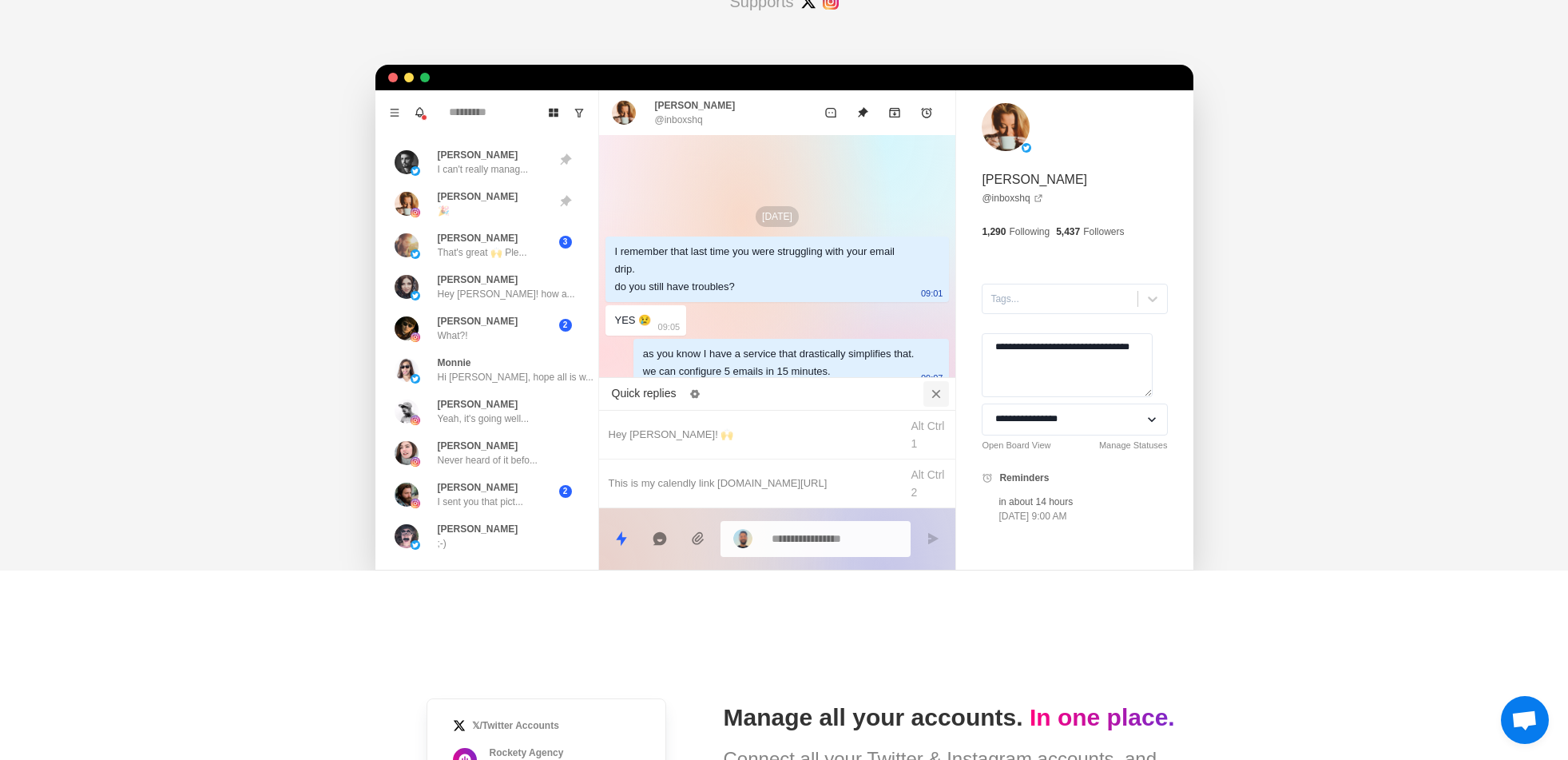
click at [933, 394] on icon "Close quick replies" at bounding box center [936, 393] width 16 height 16
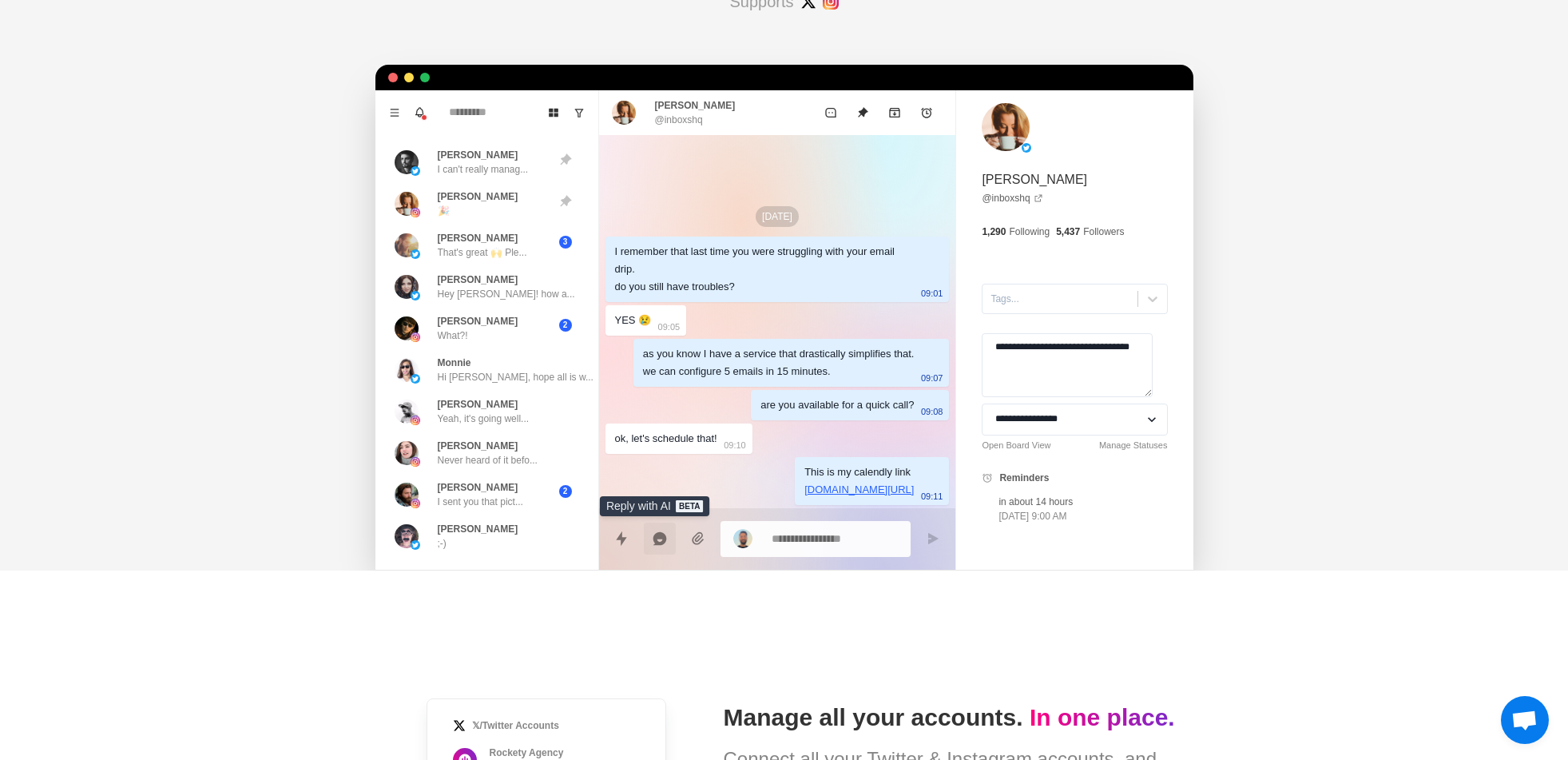
click at [656, 539] on icon "Reply with AI" at bounding box center [659, 539] width 14 height 14
type textarea "*"
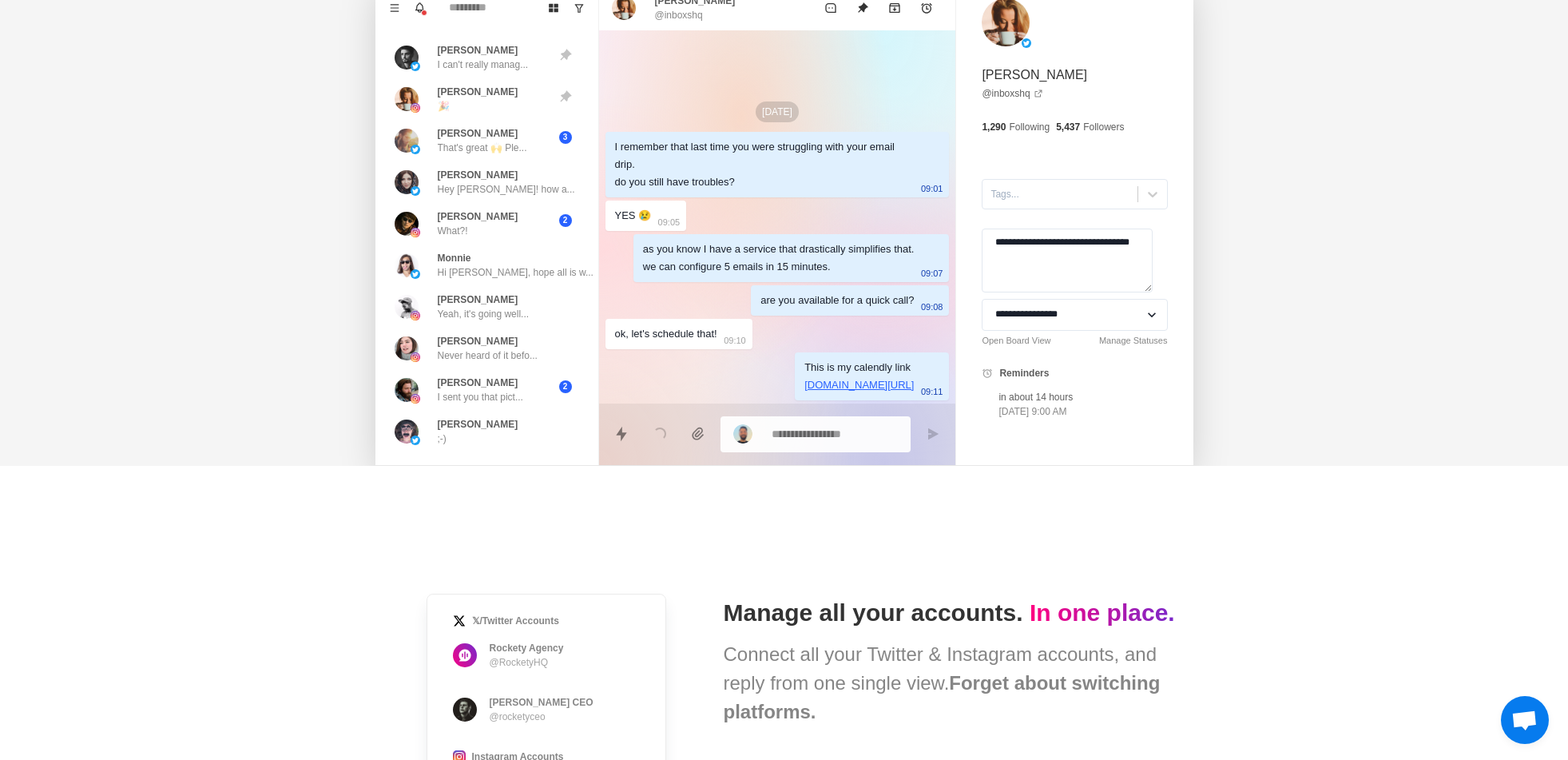
scroll to position [575, 0]
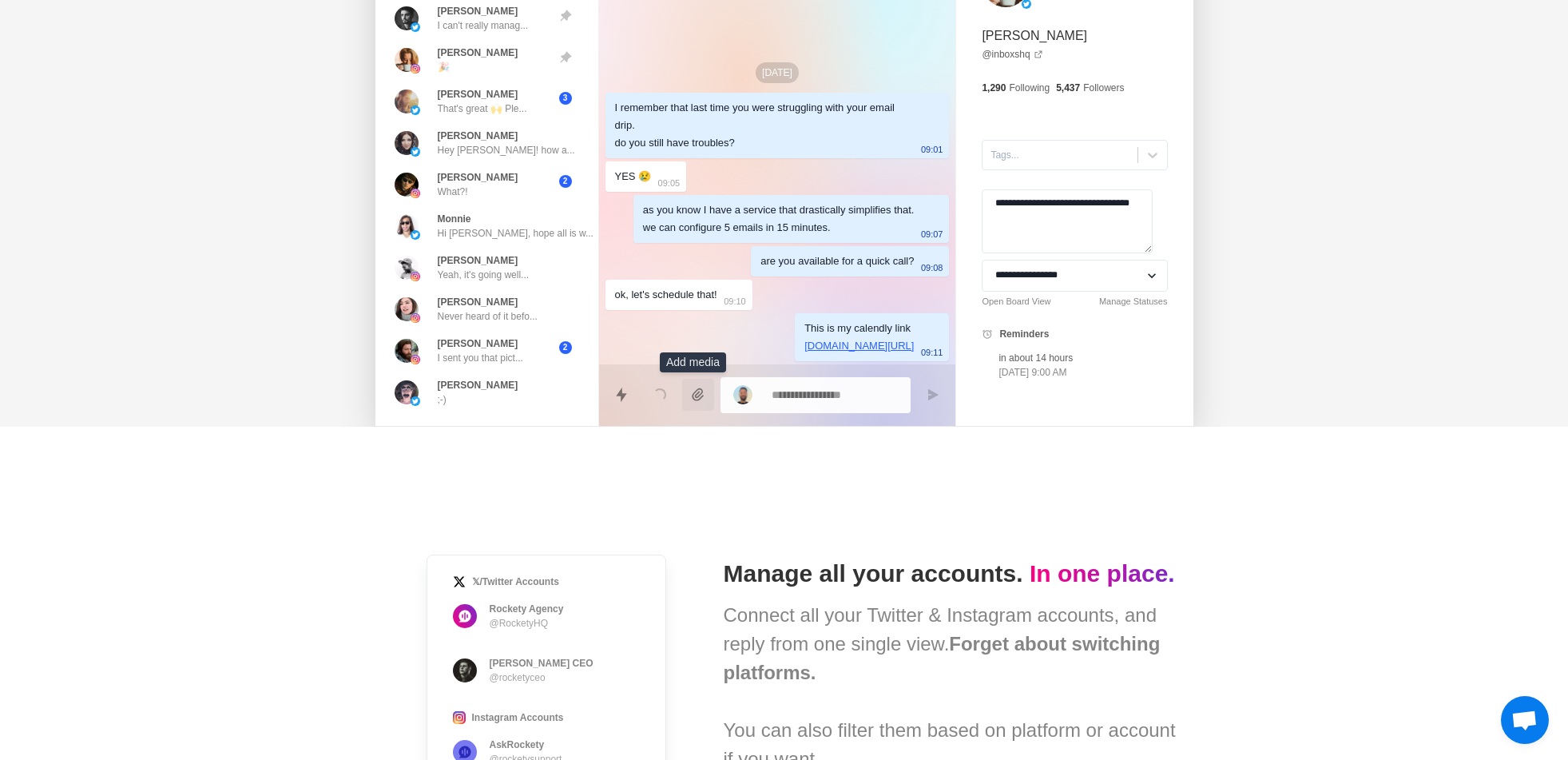
click at [688, 385] on button "Add media" at bounding box center [698, 394] width 32 height 32
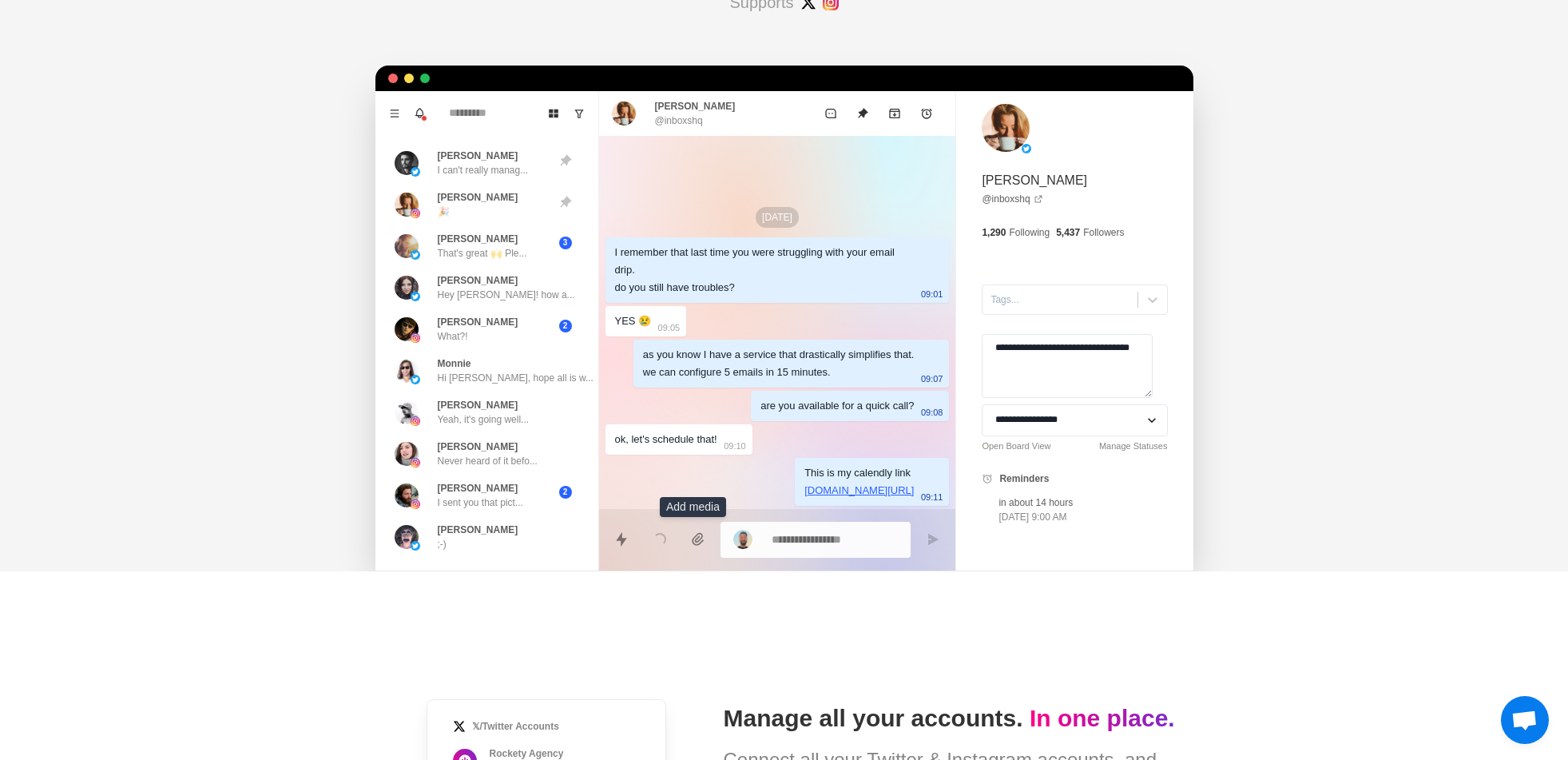
scroll to position [431, 0]
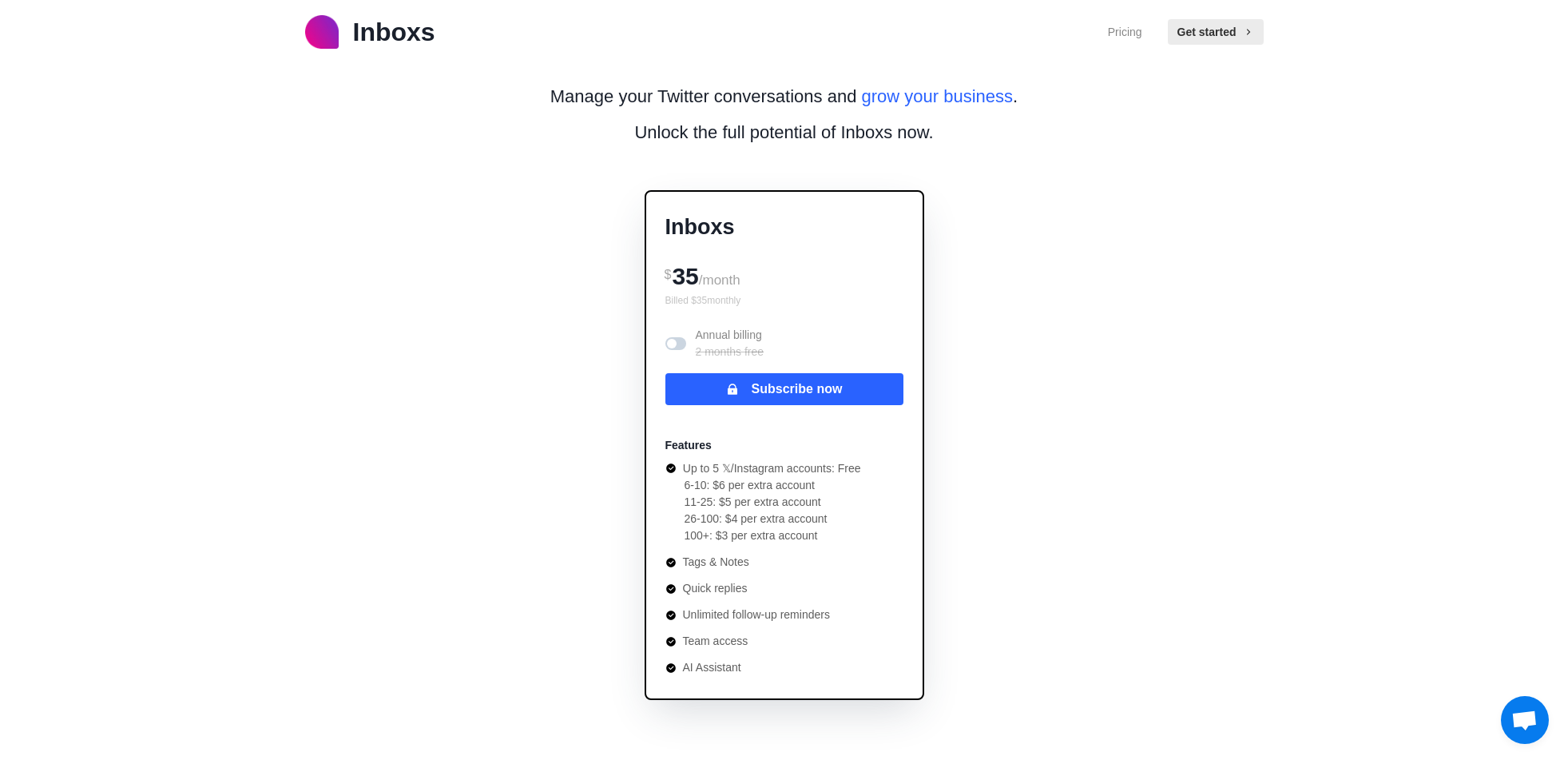
click at [678, 344] on span at bounding box center [676, 343] width 20 height 13
click at [678, 344] on span at bounding box center [679, 343] width 9 height 9
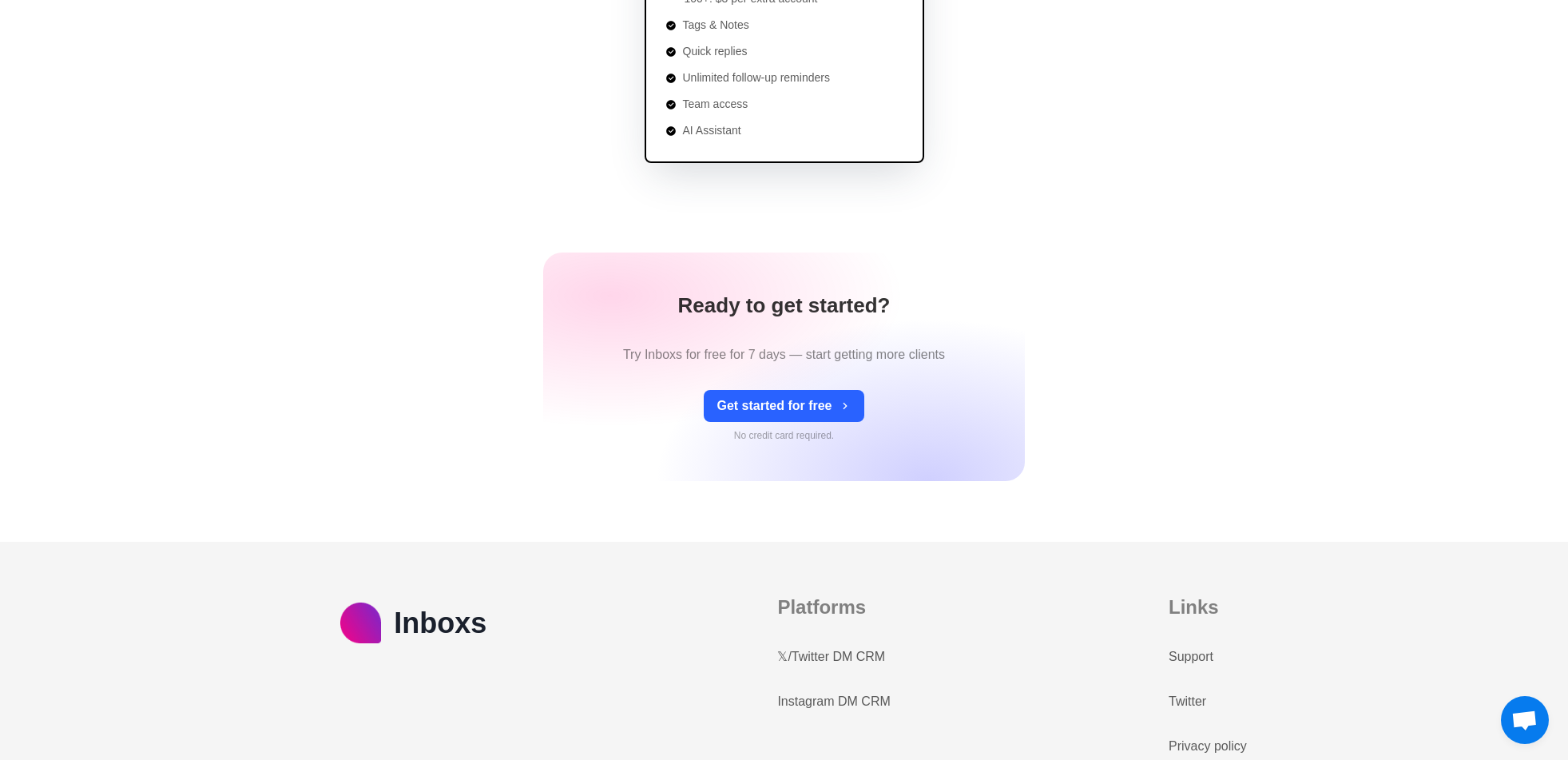
scroll to position [479, 0]
